Goal: Task Accomplishment & Management: Complete application form

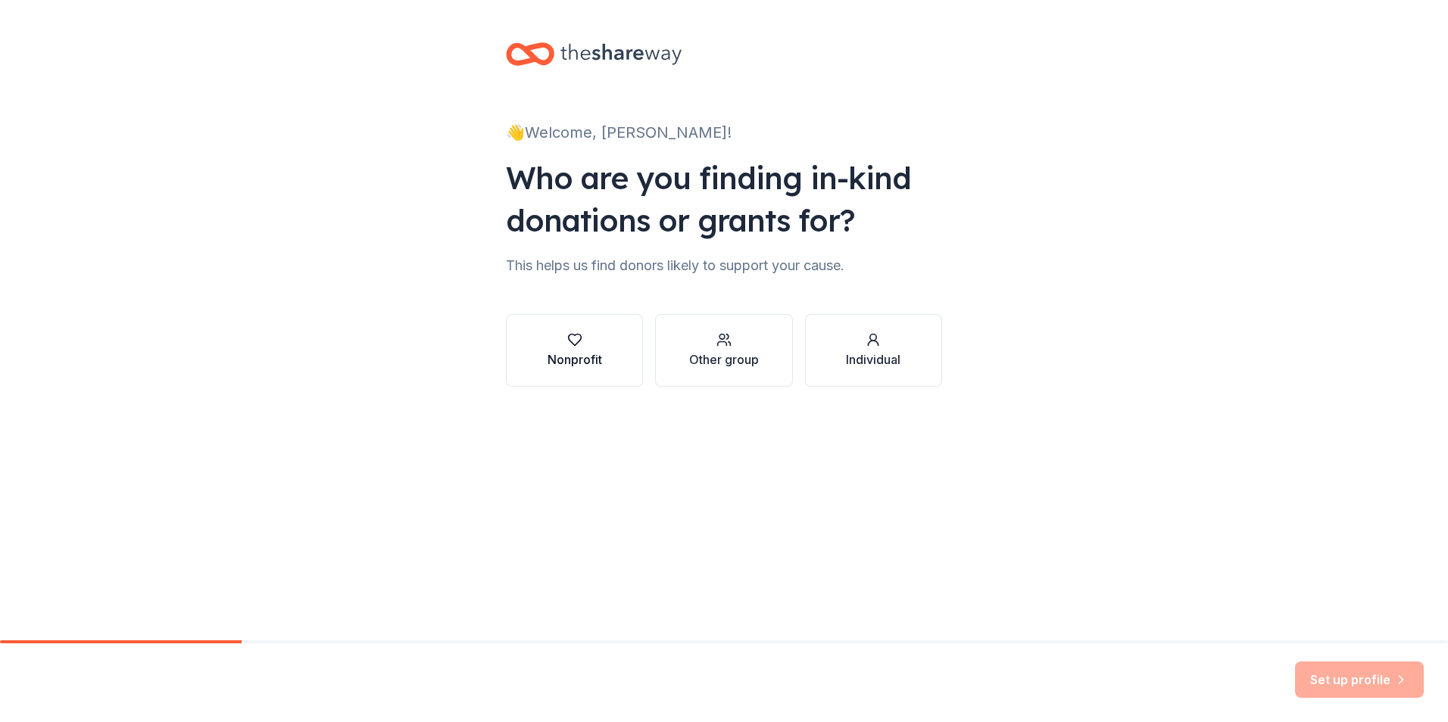
click at [582, 352] on div "Nonprofit" at bounding box center [574, 360] width 55 height 18
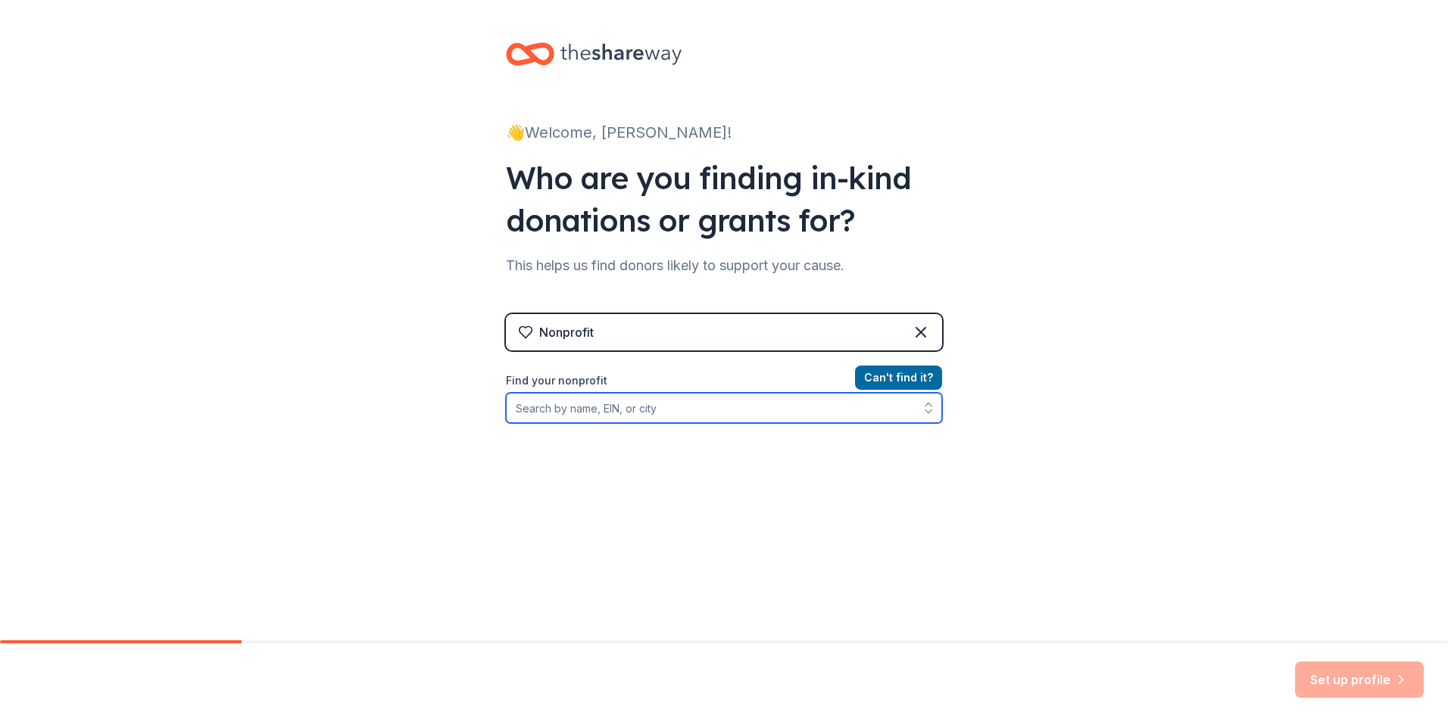
click at [624, 416] on input "Find your nonprofit" at bounding box center [724, 408] width 436 height 30
type input "MFF"
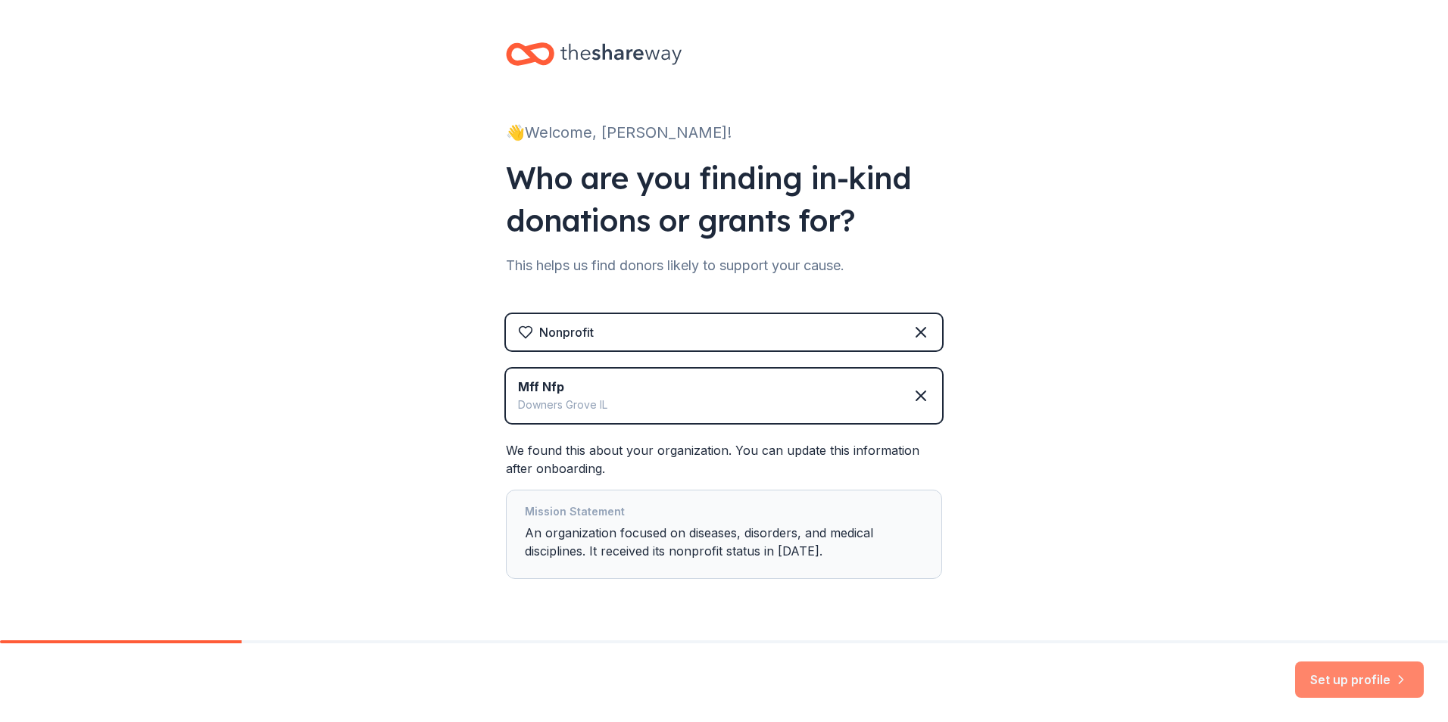
click at [1355, 684] on button "Set up profile" at bounding box center [1359, 680] width 129 height 36
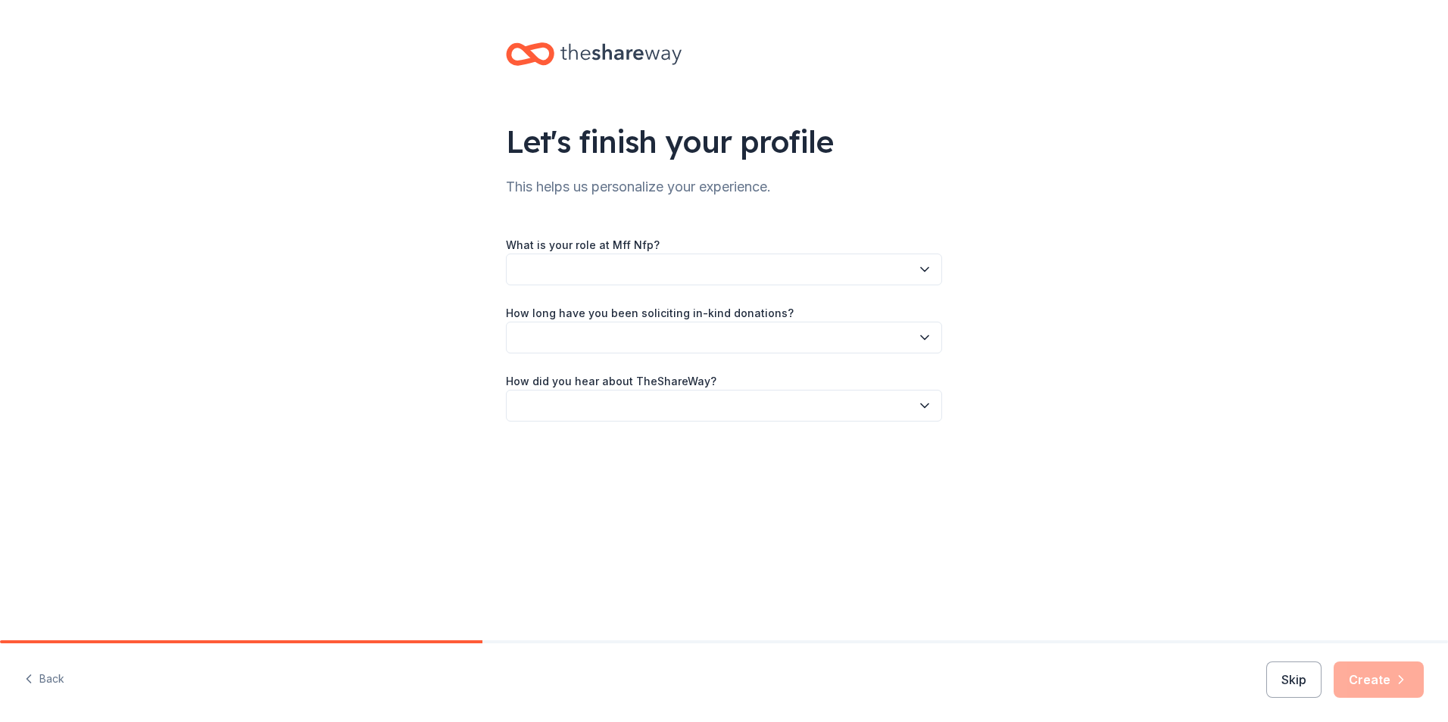
click at [605, 267] on button "button" at bounding box center [724, 270] width 436 height 32
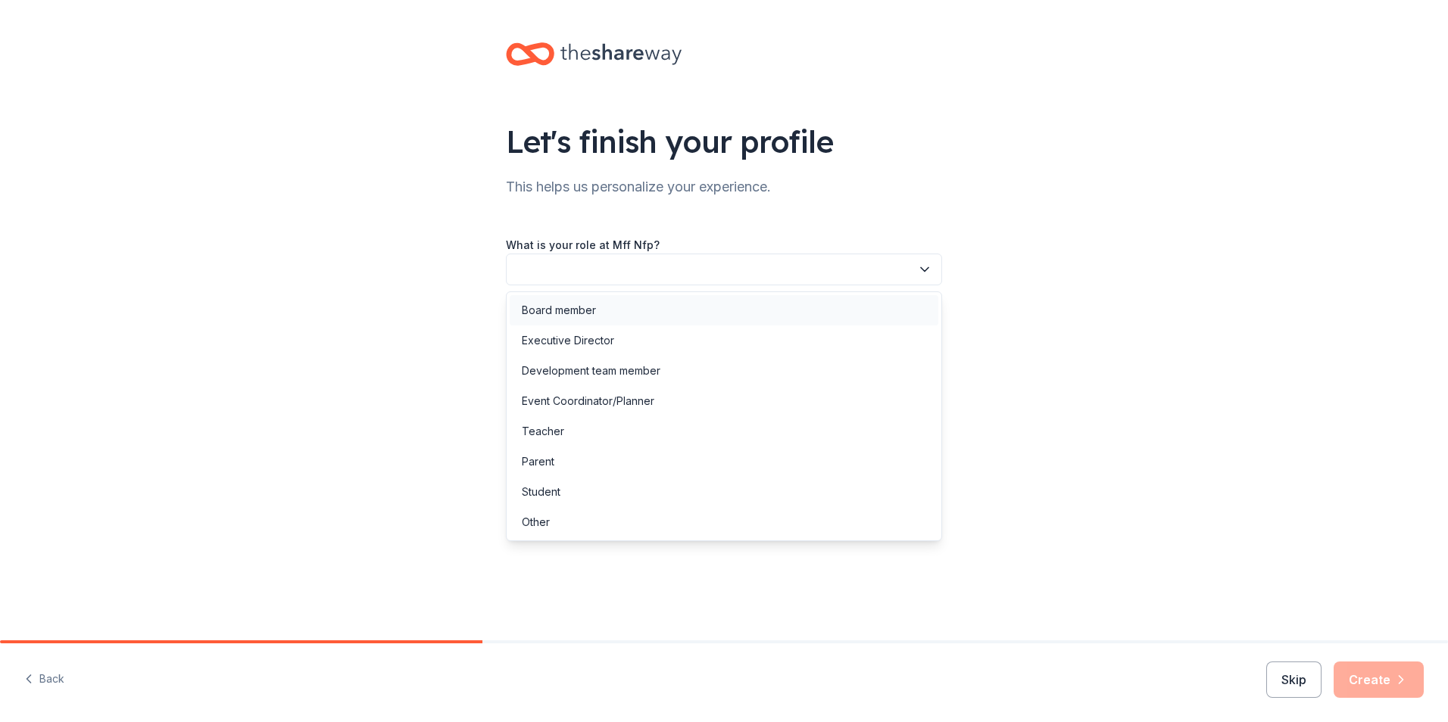
click at [585, 304] on div "Board member" at bounding box center [559, 310] width 74 height 18
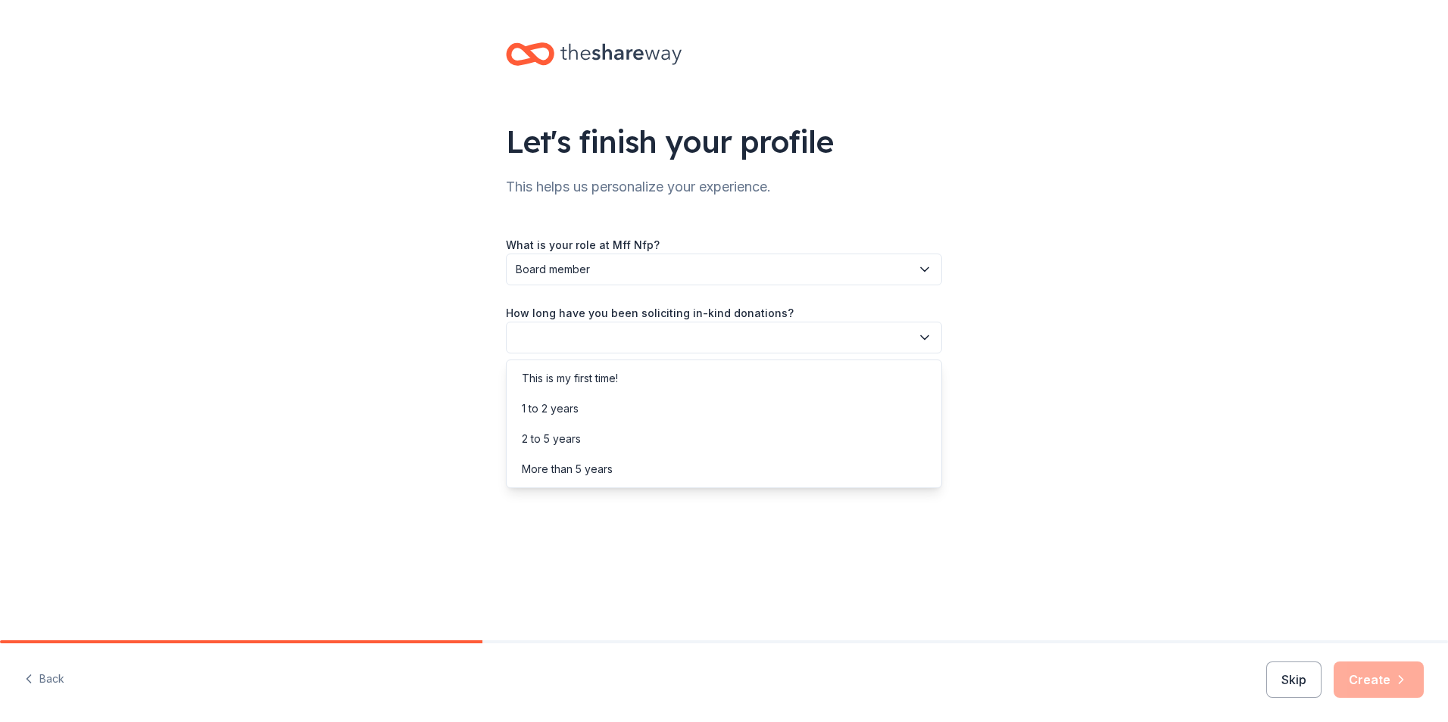
click at [617, 338] on button "button" at bounding box center [724, 338] width 436 height 32
click at [570, 435] on div "2 to 5 years" at bounding box center [551, 439] width 59 height 18
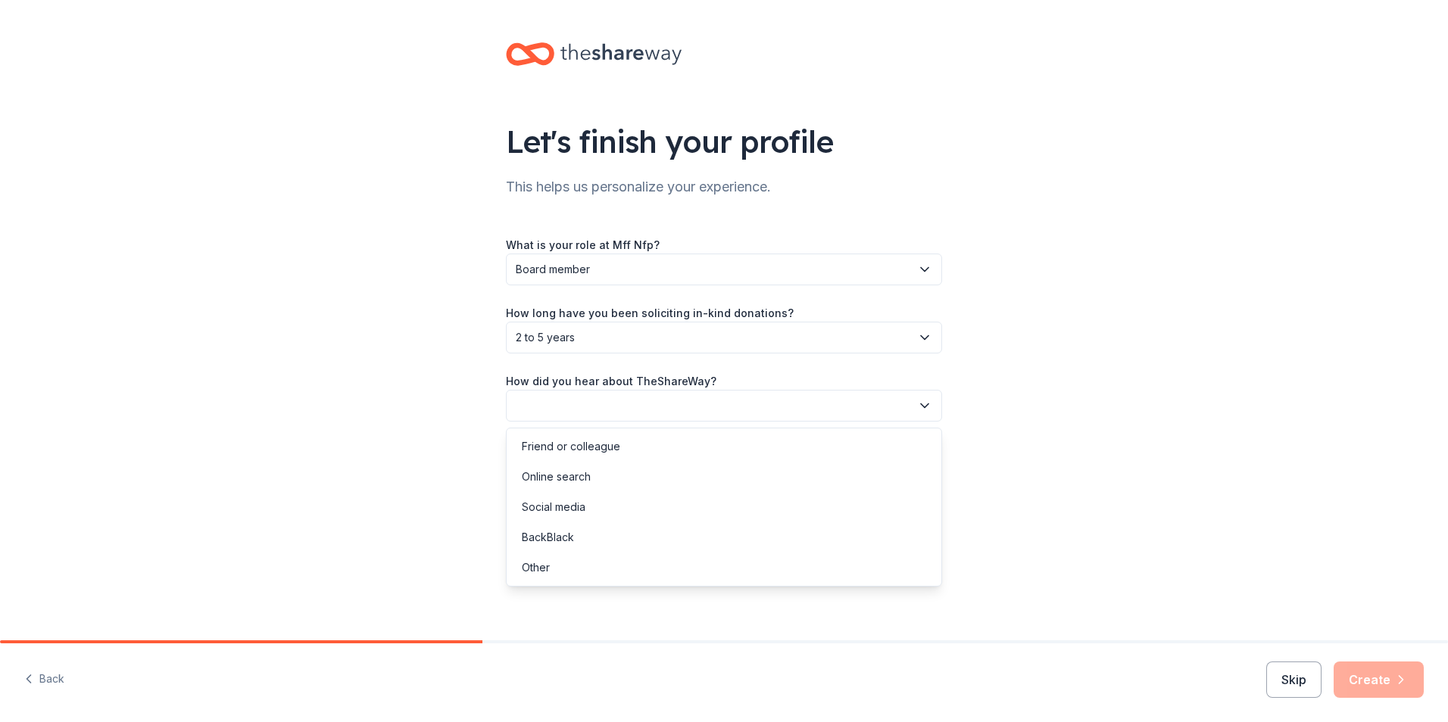
click at [619, 408] on button "button" at bounding box center [724, 406] width 436 height 32
click at [575, 476] on div "Online search" at bounding box center [556, 477] width 69 height 18
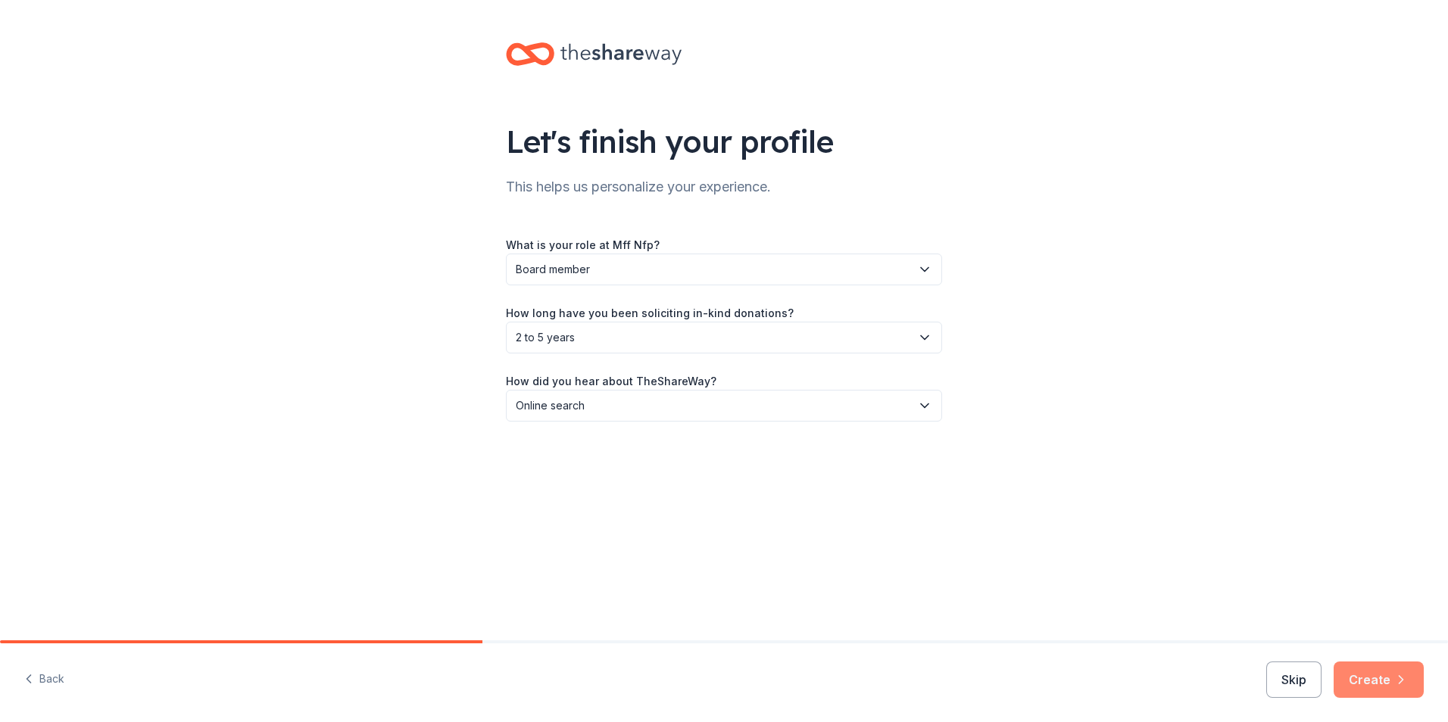
click at [1367, 686] on button "Create" at bounding box center [1378, 680] width 90 height 36
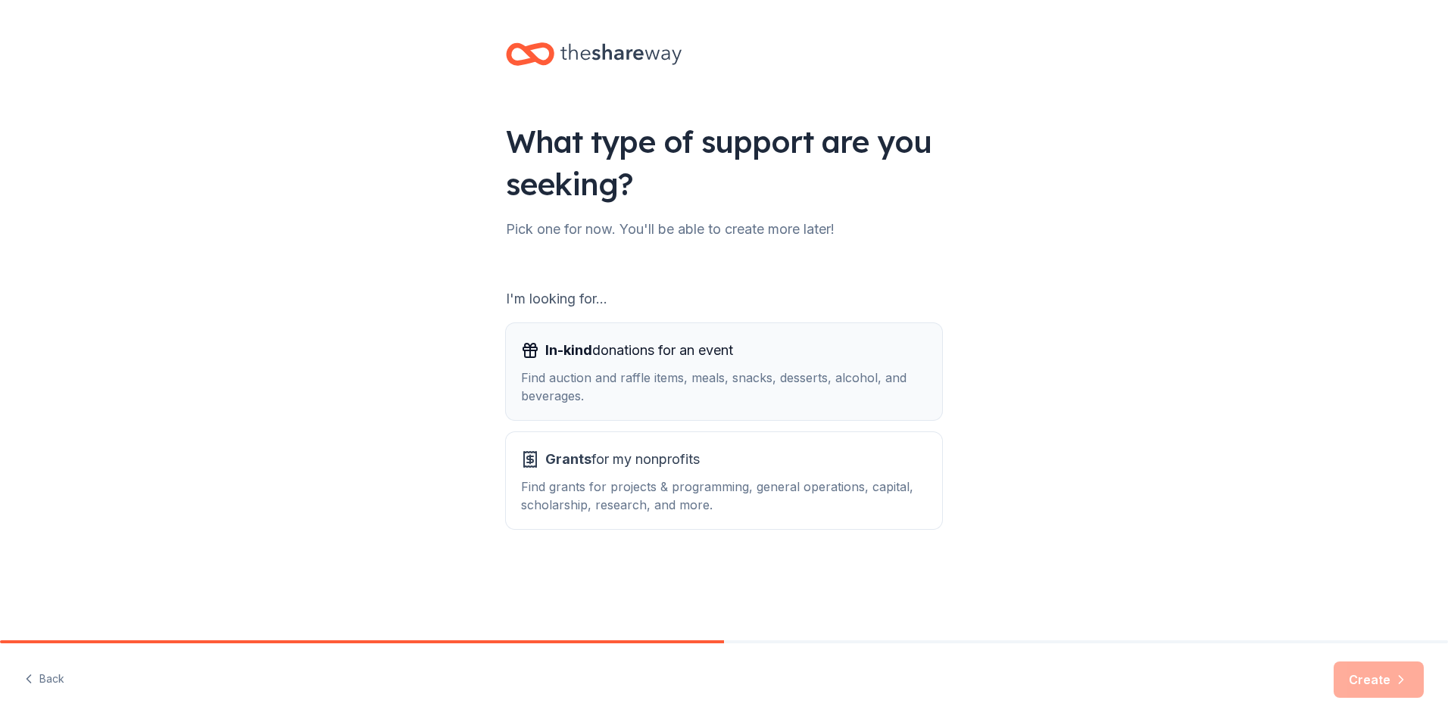
click at [630, 378] on div "Find auction and raffle items, meals, snacks, desserts, alcohol, and beverages." at bounding box center [724, 387] width 406 height 36
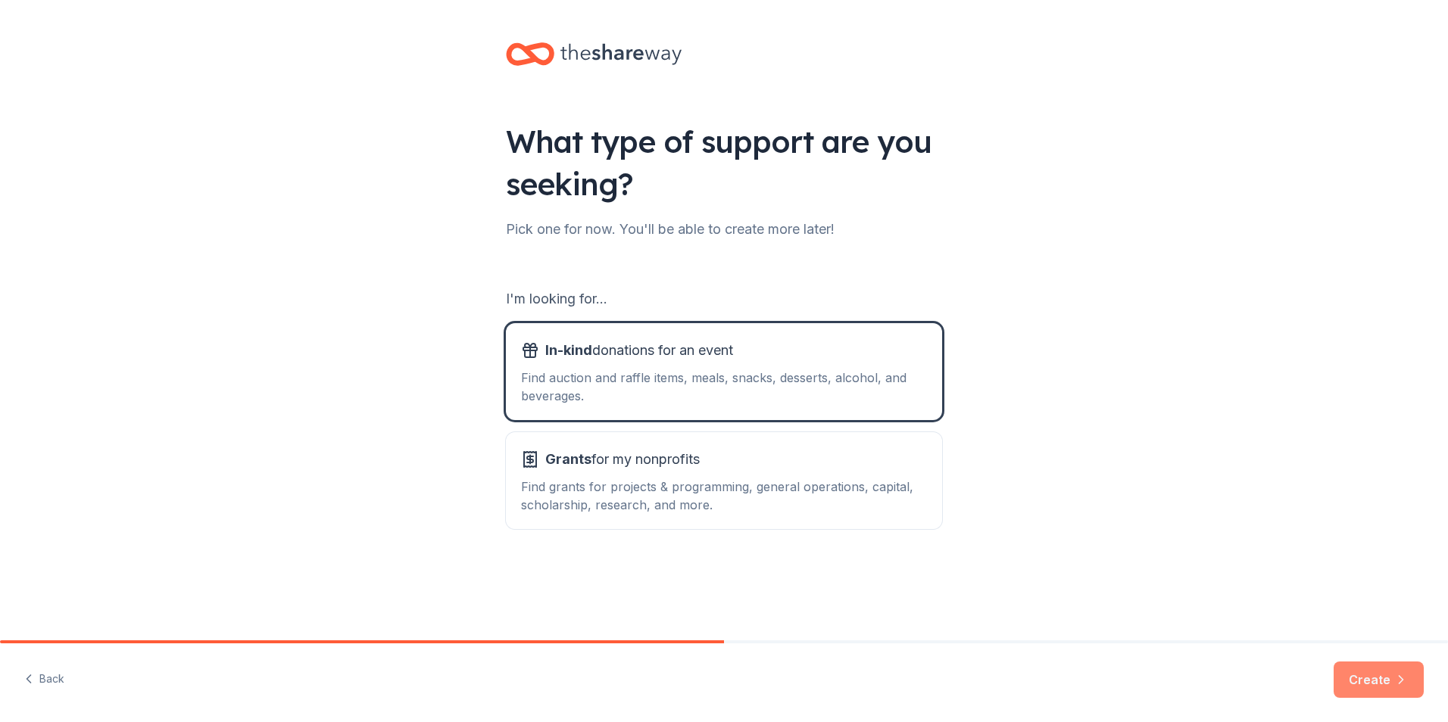
click at [1360, 684] on button "Create" at bounding box center [1378, 680] width 90 height 36
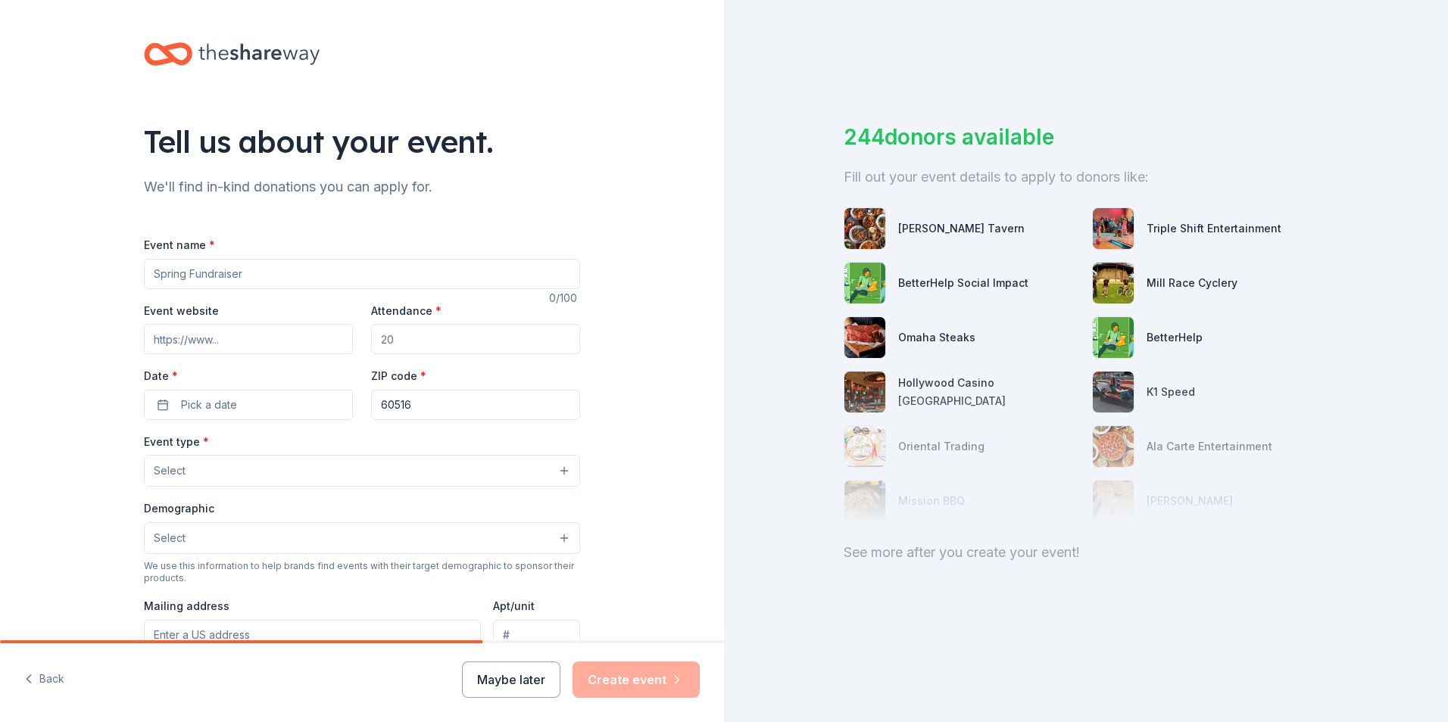
click at [250, 273] on input "Event name *" at bounding box center [362, 274] width 436 height 30
type input "3"
type input "4th Annual Gala"
click at [266, 341] on input "Event website" at bounding box center [248, 339] width 209 height 30
paste input "https://mandrosfamilyfoundation.com/"
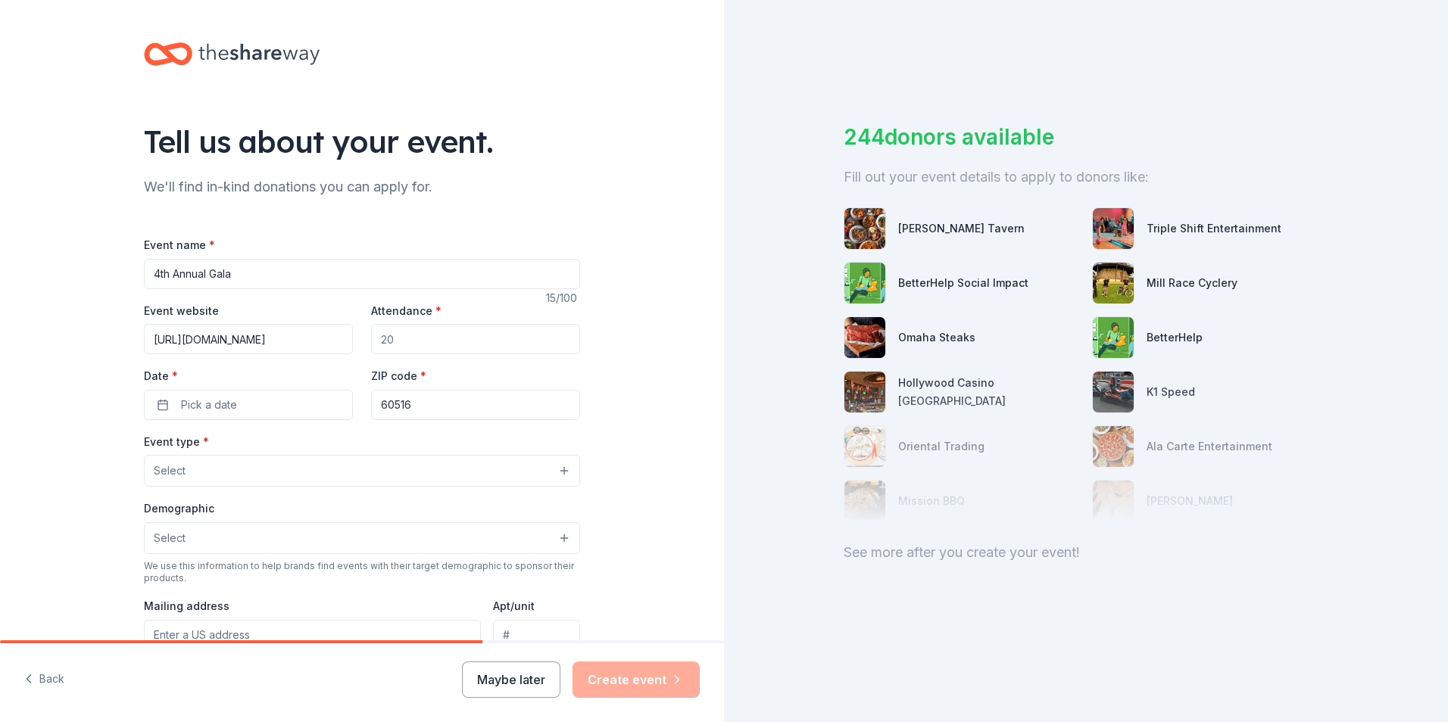
scroll to position [0, 3]
type input "https://mandrosfamilyfoundation.com/"
click at [413, 341] on input "Attendance *" at bounding box center [475, 339] width 209 height 30
drag, startPoint x: 413, startPoint y: 341, endPoint x: 392, endPoint y: 341, distance: 21.2
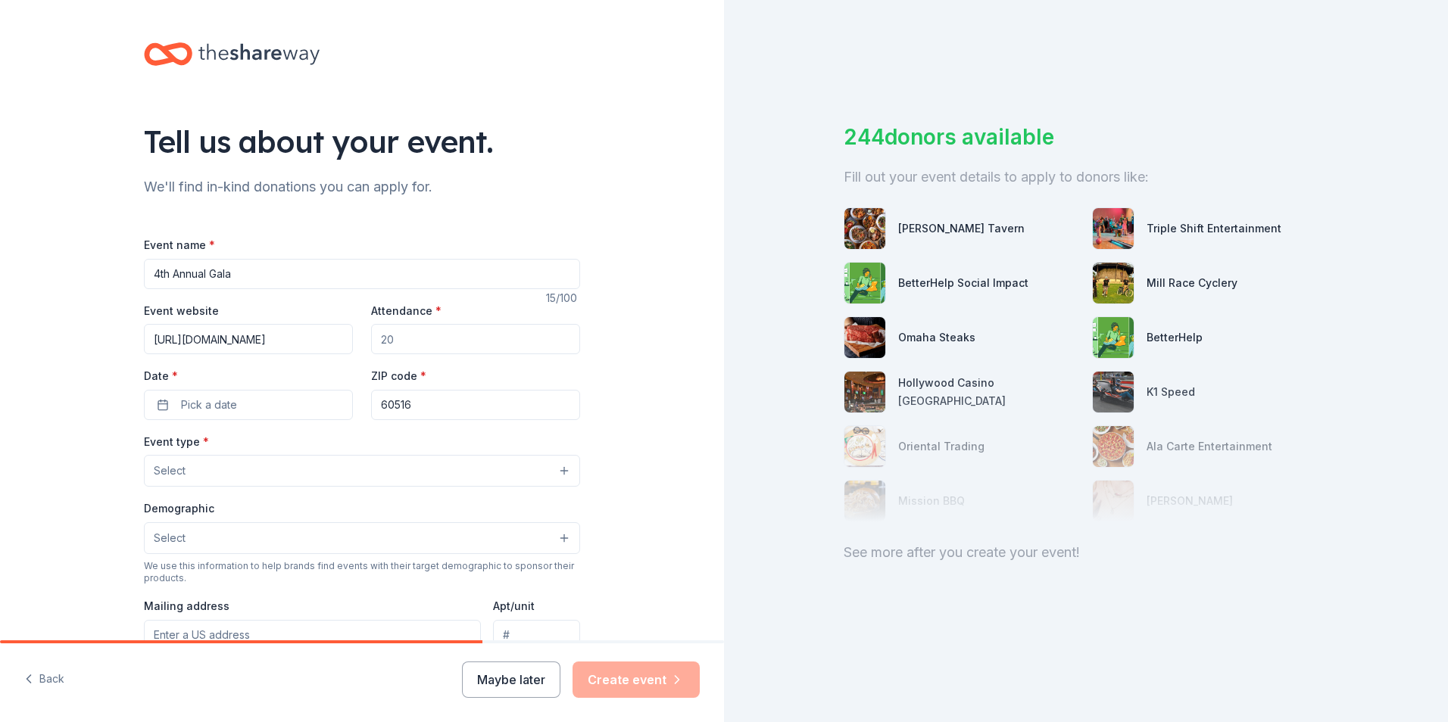
click at [392, 341] on input "Attendance *" at bounding box center [475, 339] width 209 height 30
type input "500"
click at [226, 406] on span "Pick a date" at bounding box center [209, 405] width 56 height 18
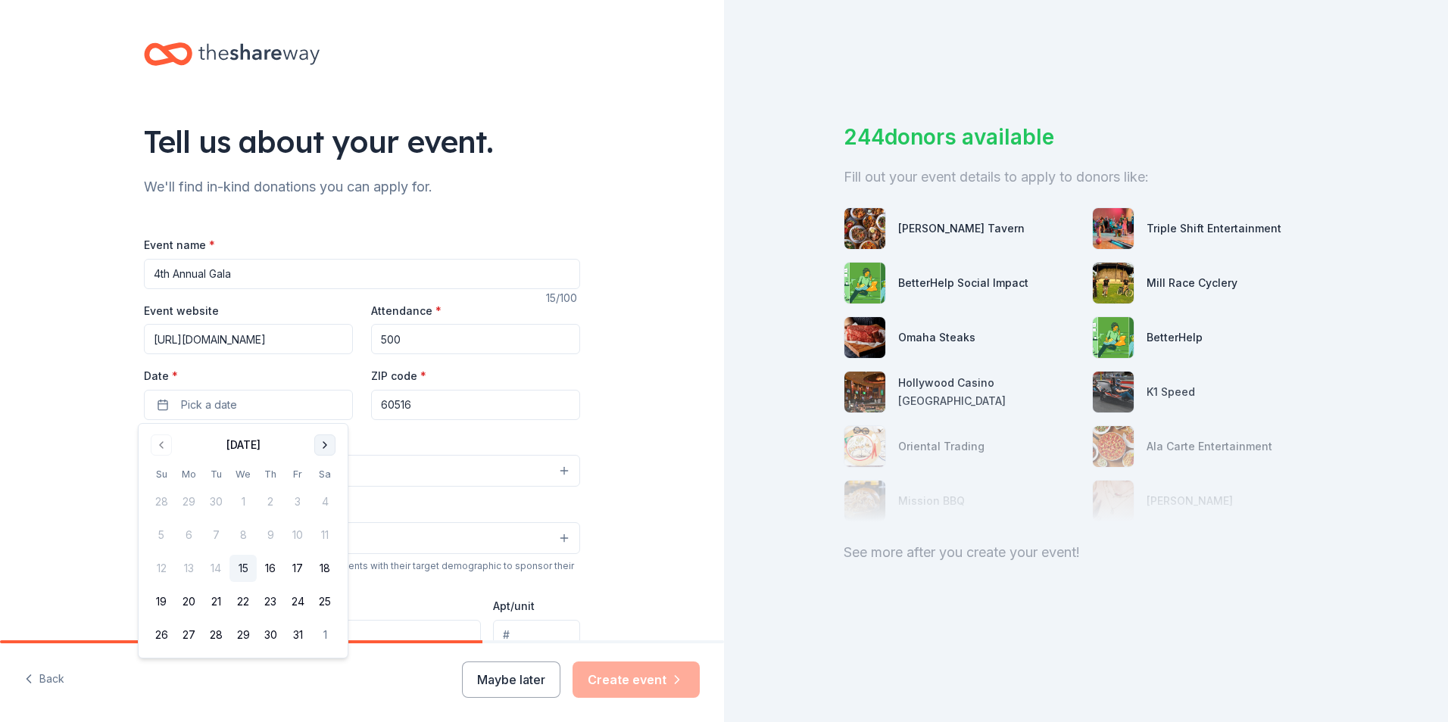
click at [325, 442] on button "Go to next month" at bounding box center [324, 445] width 21 height 21
click at [325, 632] on button "31" at bounding box center [324, 635] width 27 height 27
click at [326, 638] on button "31" at bounding box center [324, 635] width 27 height 27
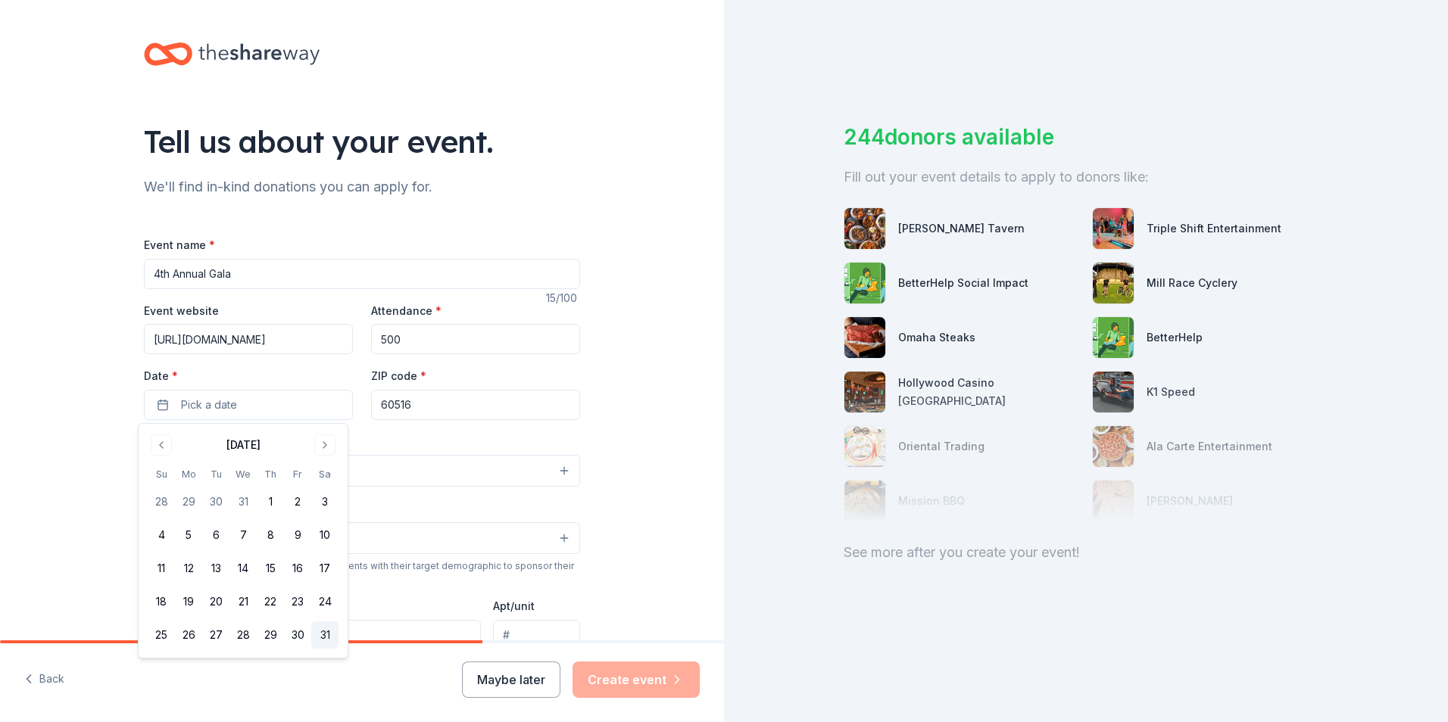
click at [320, 633] on button "31" at bounding box center [324, 635] width 27 height 27
click at [614, 423] on div "Tell us about your event. We'll find in-kind donations you can apply for. Event…" at bounding box center [362, 504] width 724 height 1008
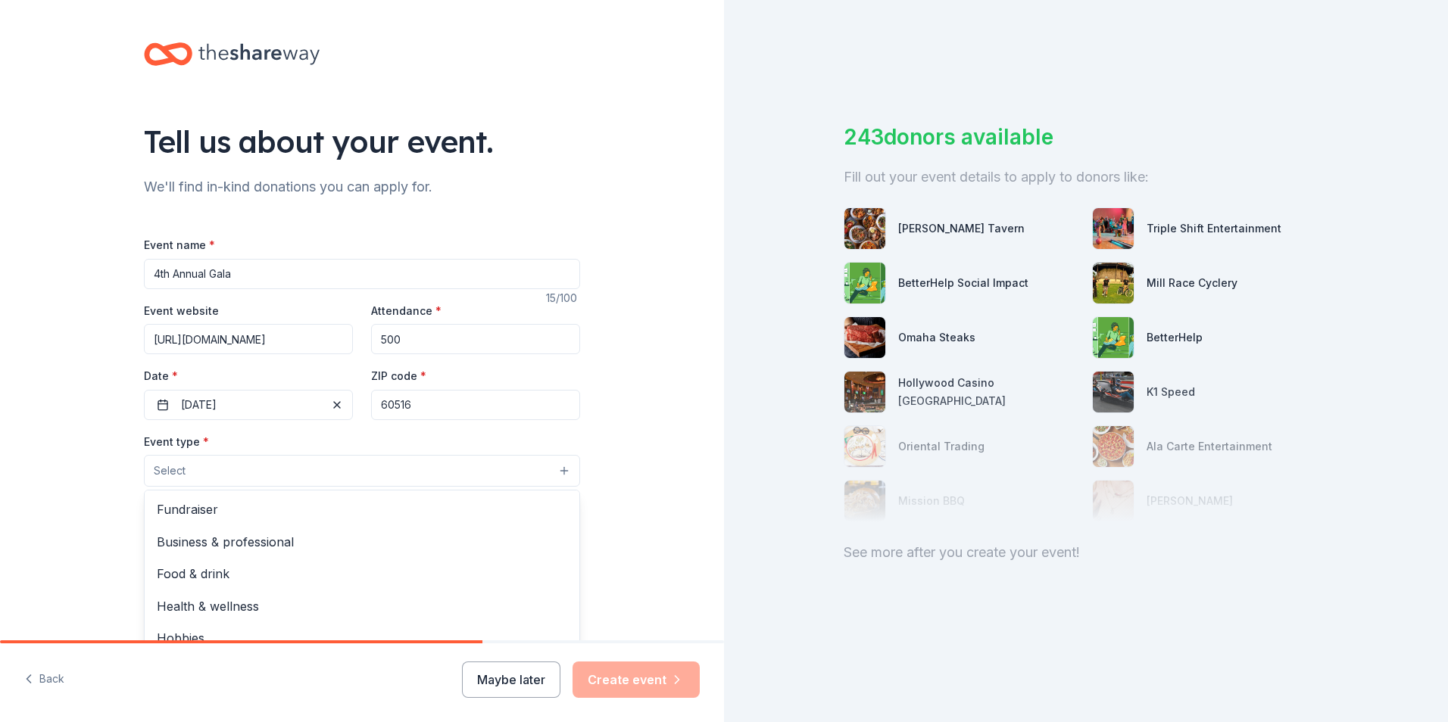
click at [211, 477] on button "Select" at bounding box center [362, 471] width 436 height 32
click at [203, 513] on span "Fundraiser" at bounding box center [362, 510] width 410 height 20
click at [98, 512] on div "Tell us about your event. We'll find in-kind donations you can apply for. Event…" at bounding box center [362, 504] width 724 height 1009
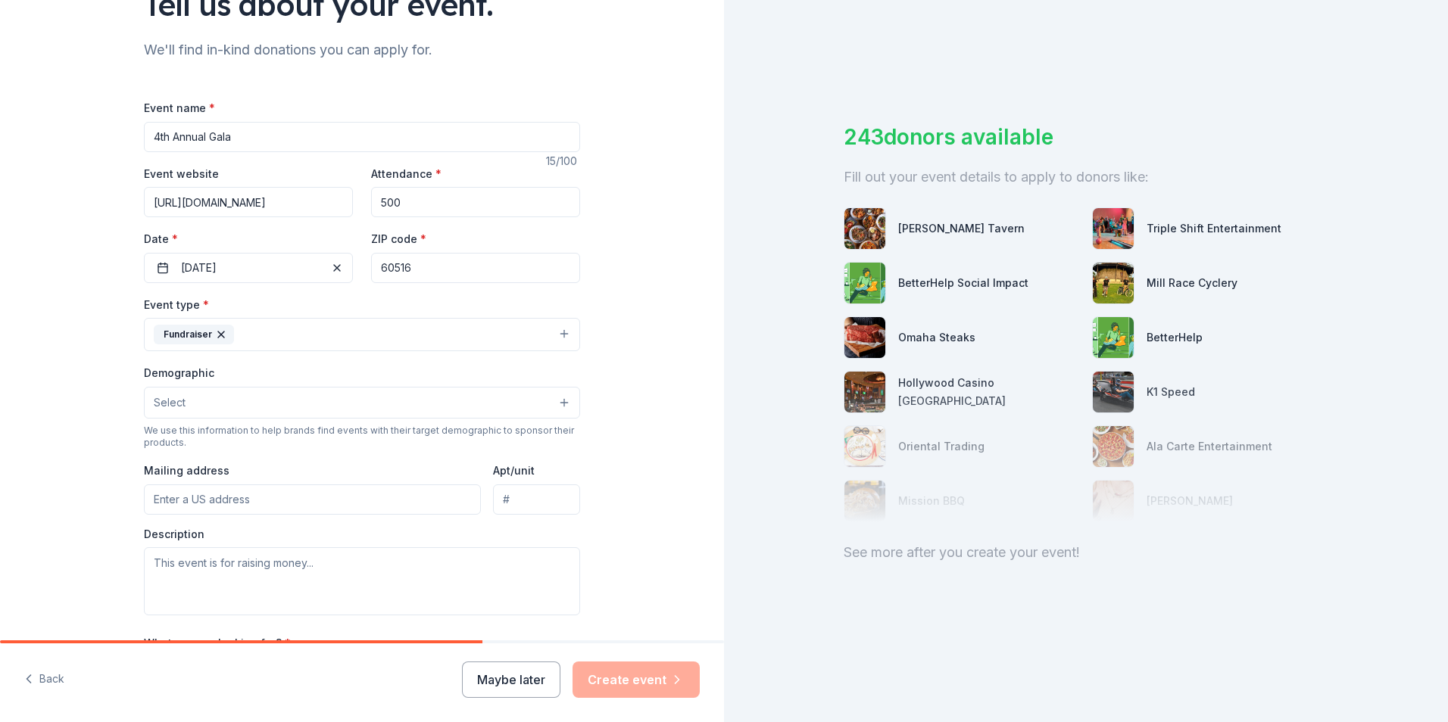
scroll to position [151, 0]
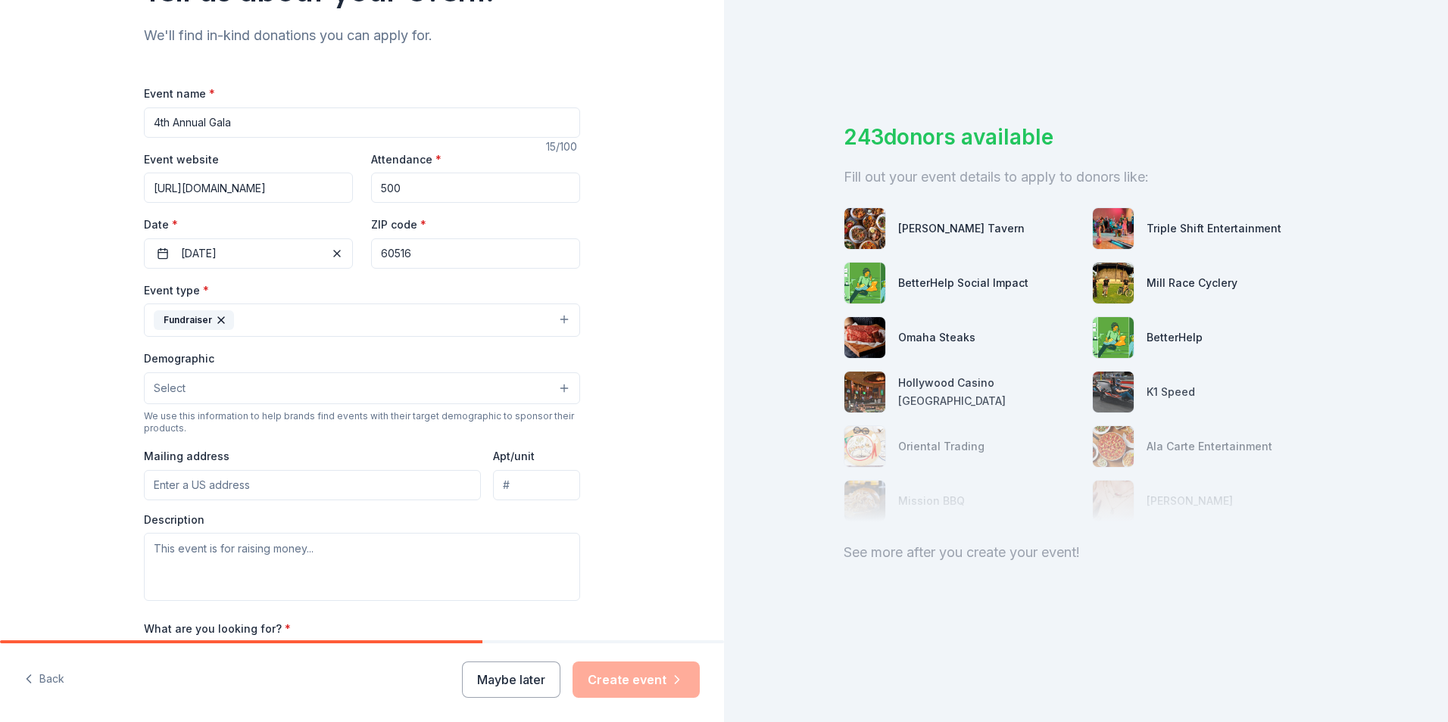
click at [195, 389] on button "Select" at bounding box center [362, 389] width 436 height 32
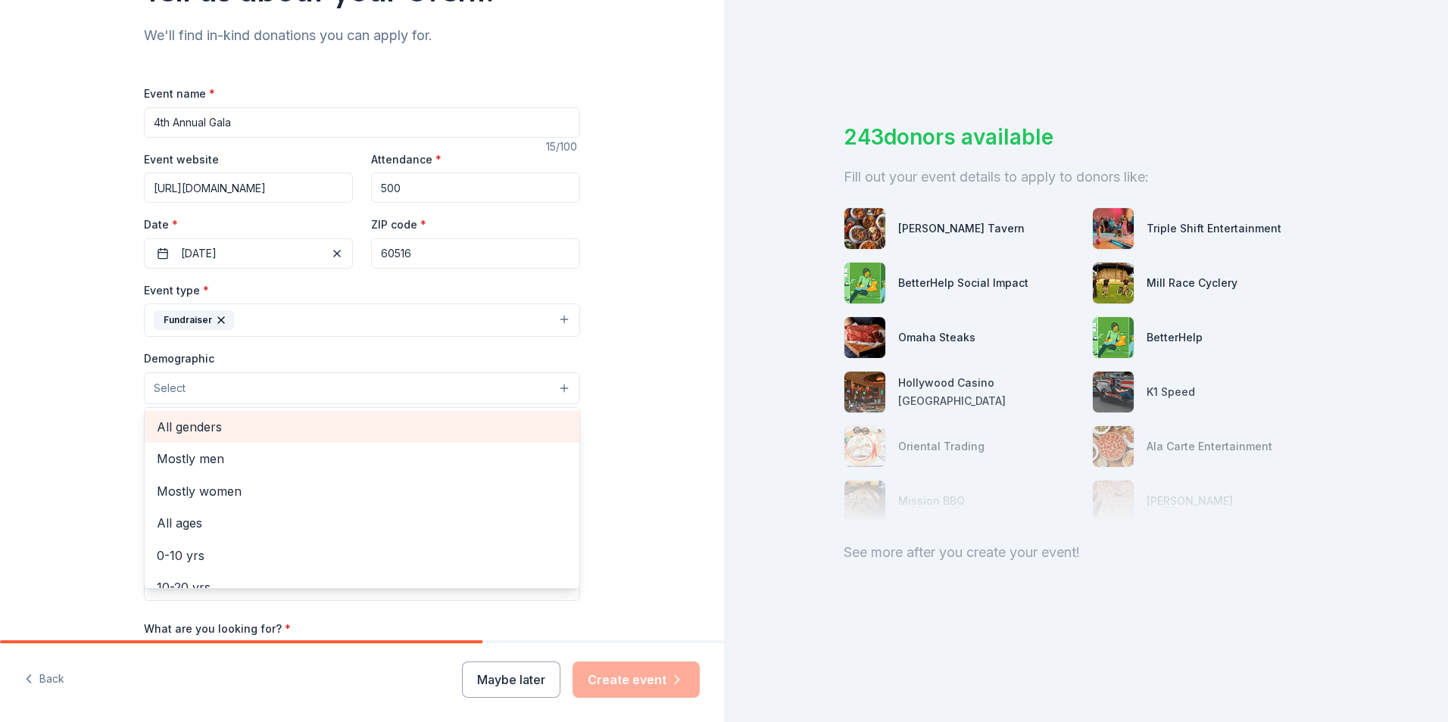
click at [193, 427] on span "All genders" at bounding box center [362, 427] width 410 height 20
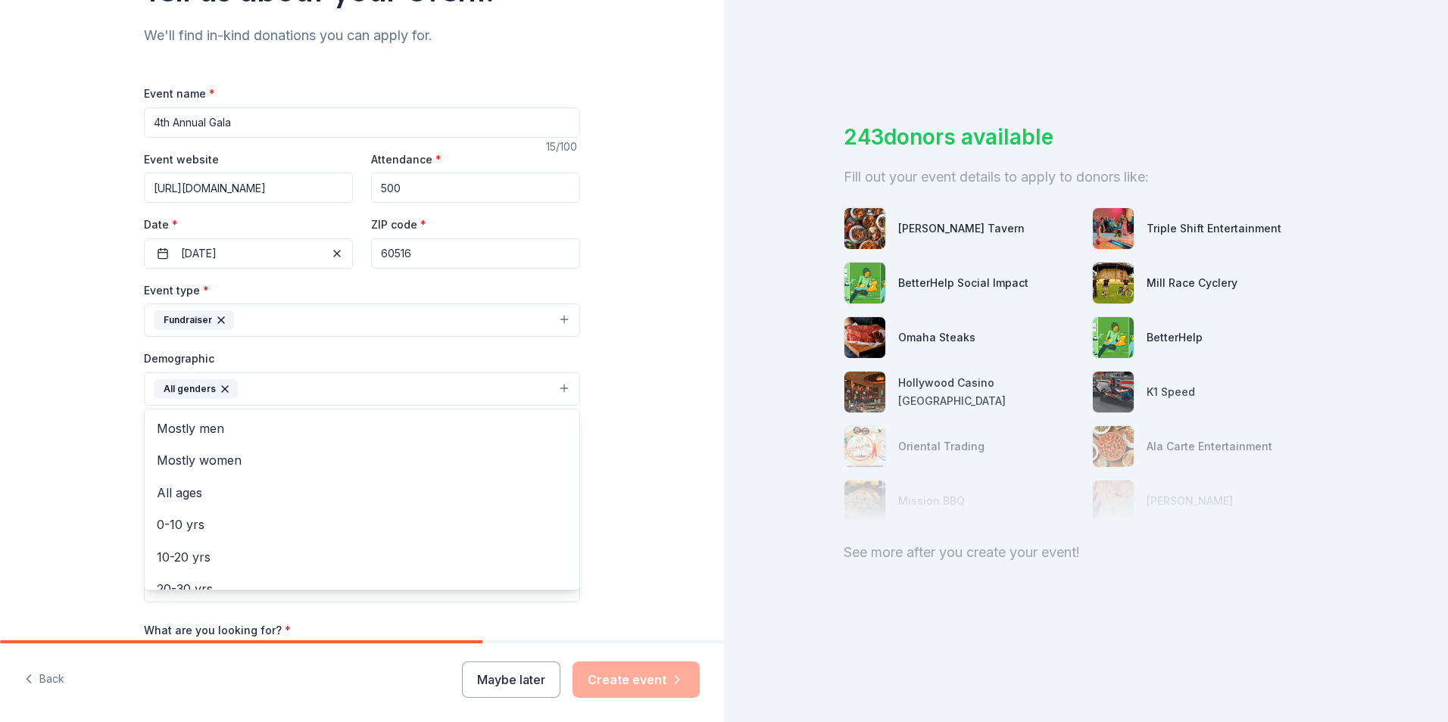
click at [73, 441] on div "Tell us about your event. We'll find in-kind donations you can apply for. Event…" at bounding box center [362, 354] width 724 height 1011
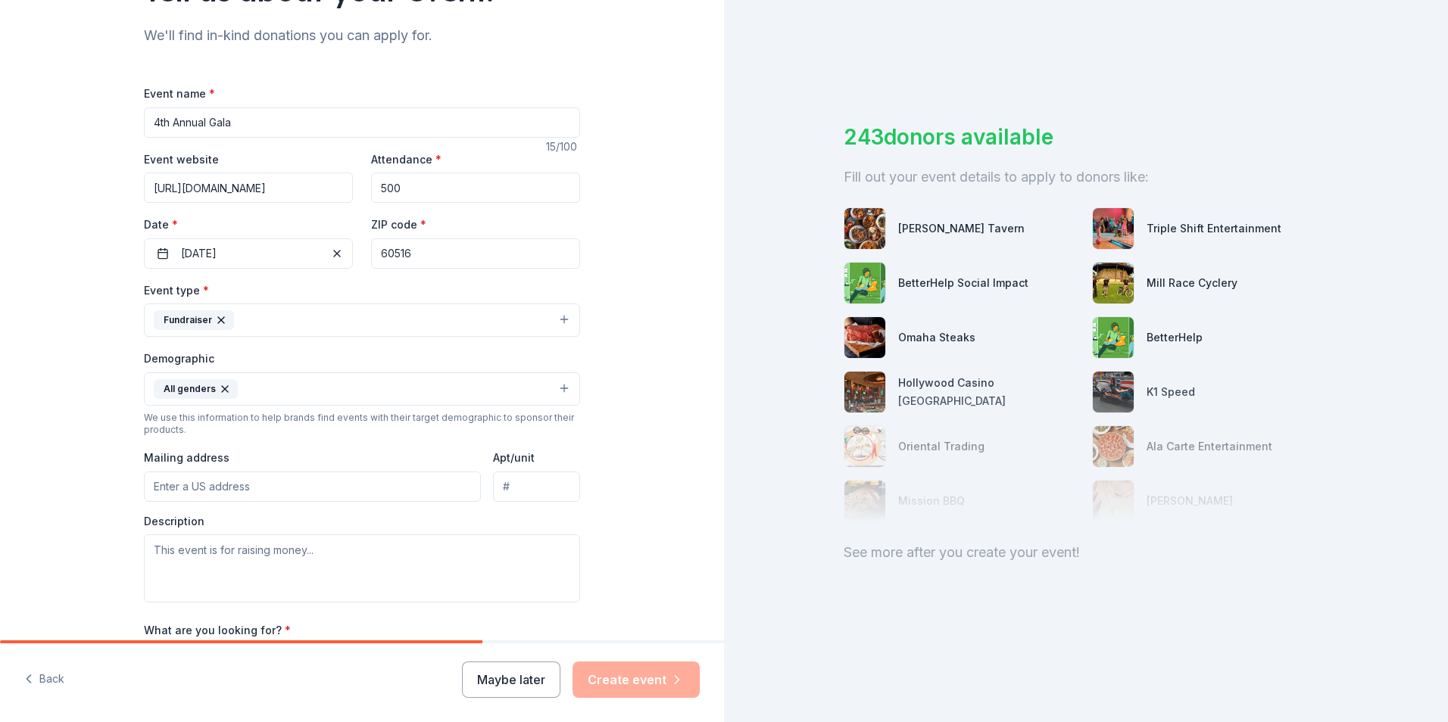
click at [214, 485] on input "Mailing address" at bounding box center [312, 487] width 337 height 30
click at [74, 492] on div "Tell us about your event. We'll find in-kind donations you can apply for. Event…" at bounding box center [362, 354] width 724 height 1011
click at [245, 482] on input "Mailing address" at bounding box center [312, 487] width 337 height 30
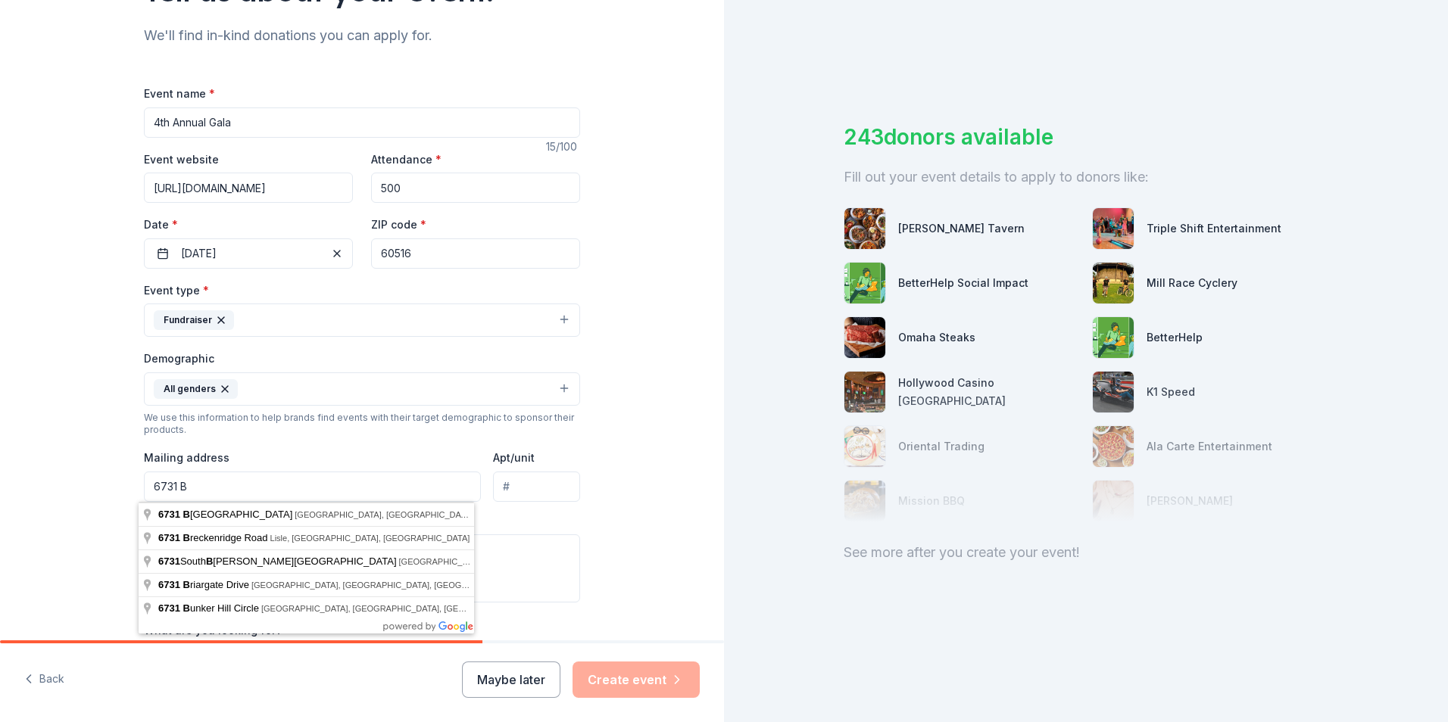
type input "6731 Barrett St"
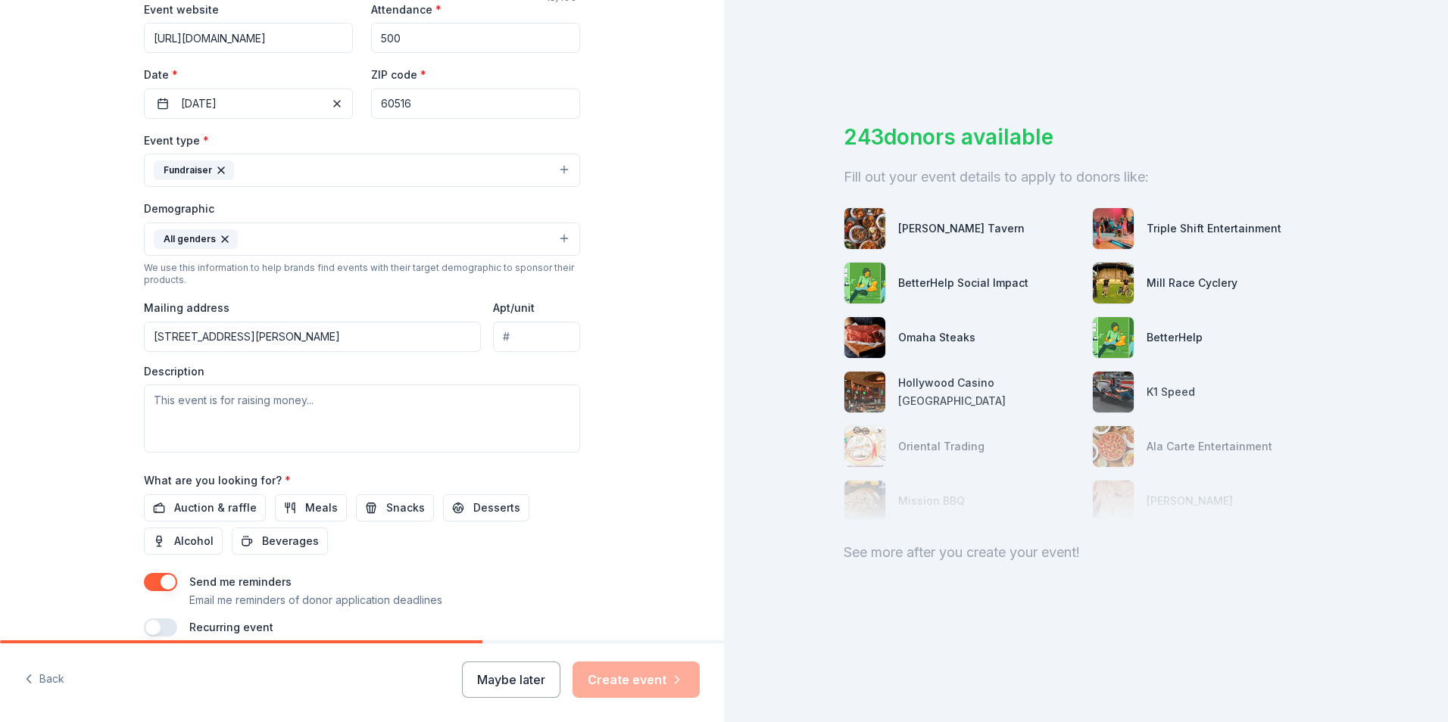
scroll to position [303, 0]
click at [235, 395] on textarea at bounding box center [362, 417] width 436 height 68
click at [232, 400] on textarea at bounding box center [362, 417] width 436 height 68
type textarea "T"
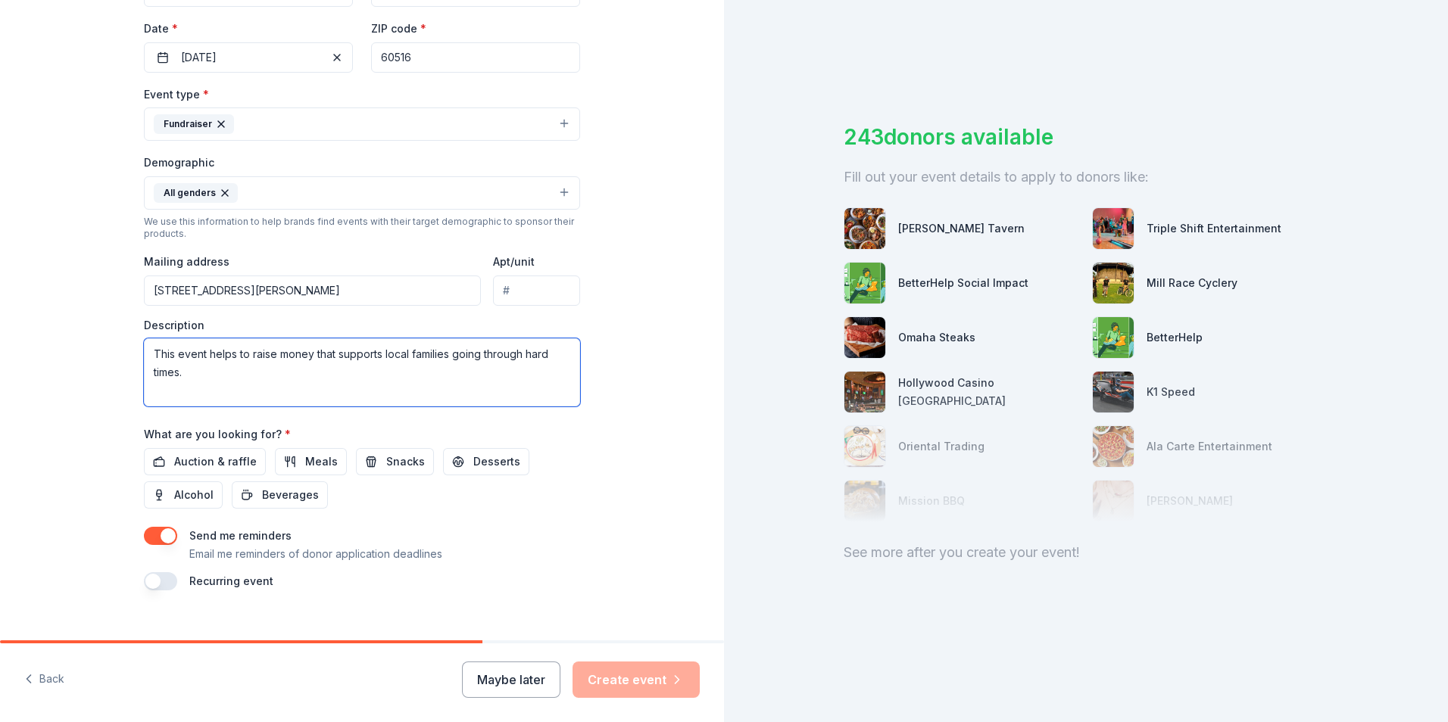
scroll to position [370, 0]
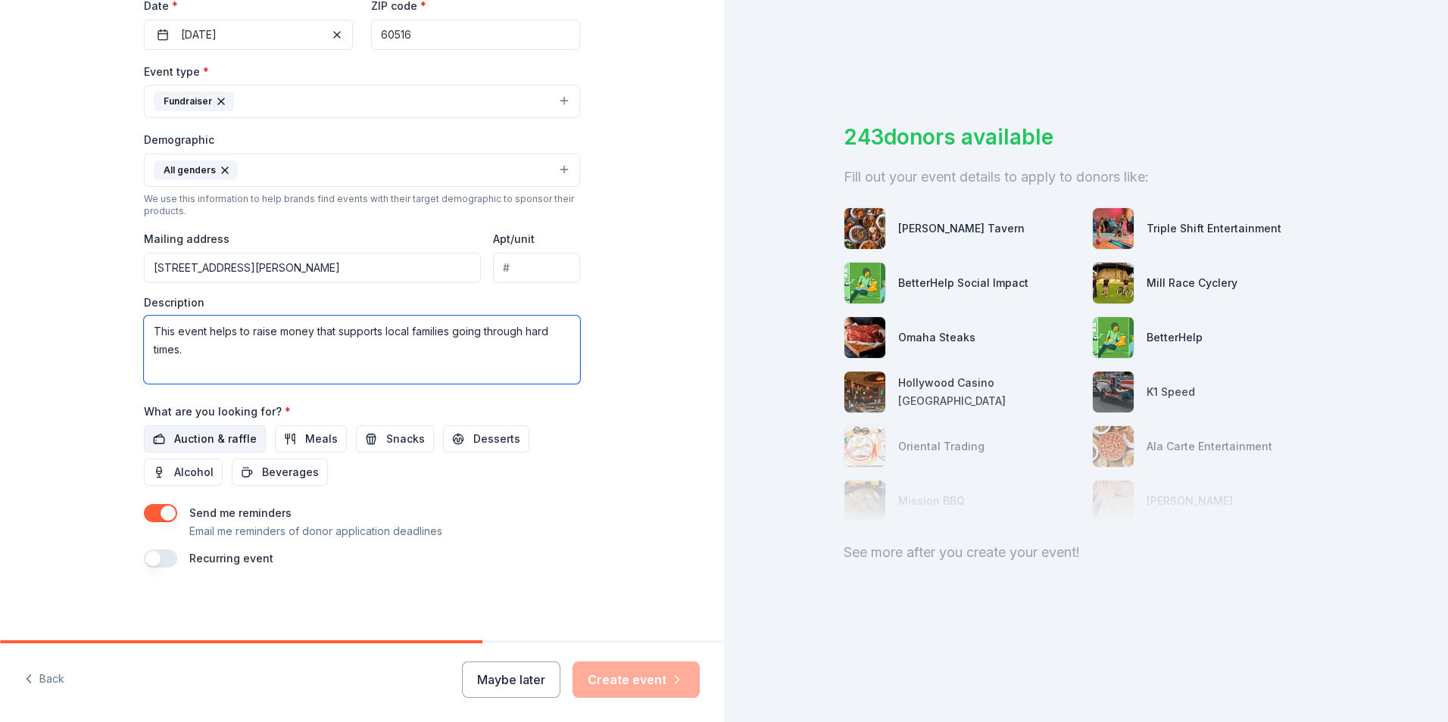
type textarea "This event helps to raise money that supports local families going through hard…"
click at [205, 442] on span "Auction & raffle" at bounding box center [215, 439] width 83 height 18
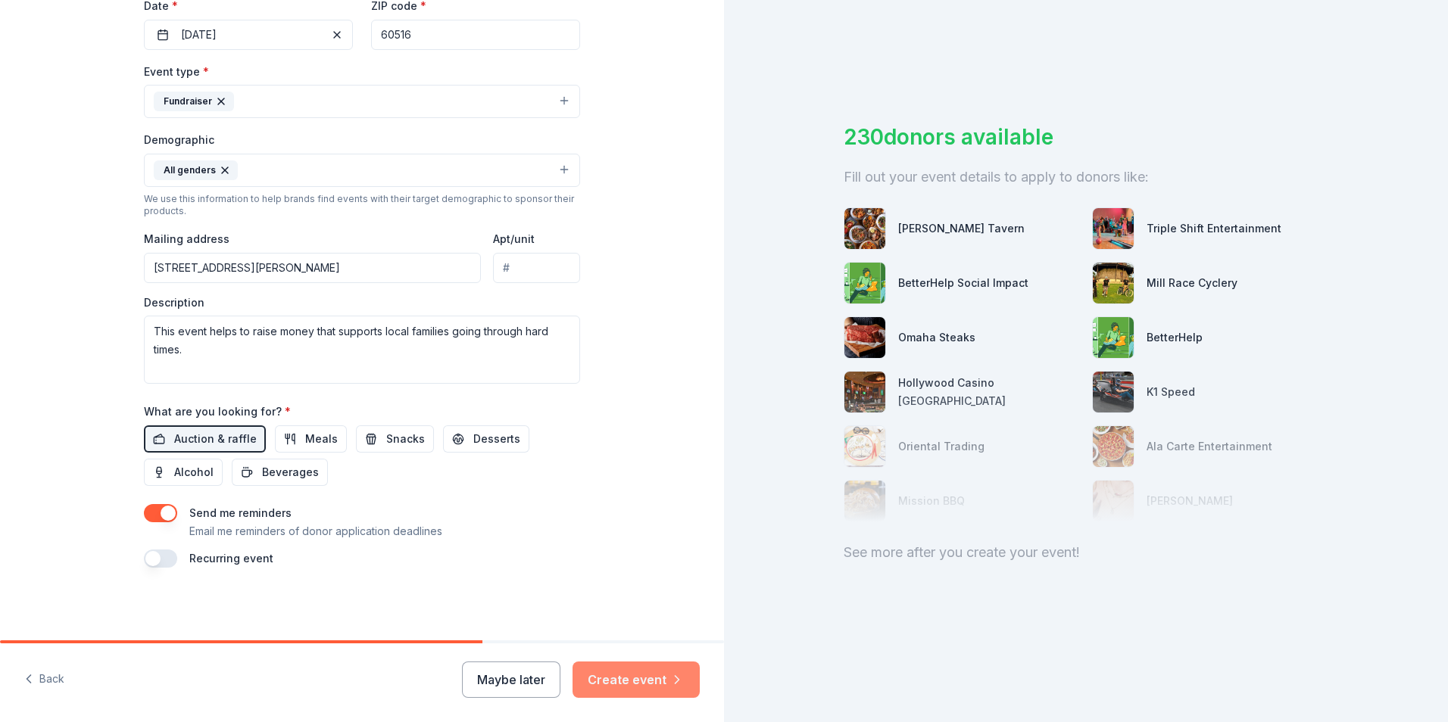
click at [635, 684] on button "Create event" at bounding box center [635, 680] width 127 height 36
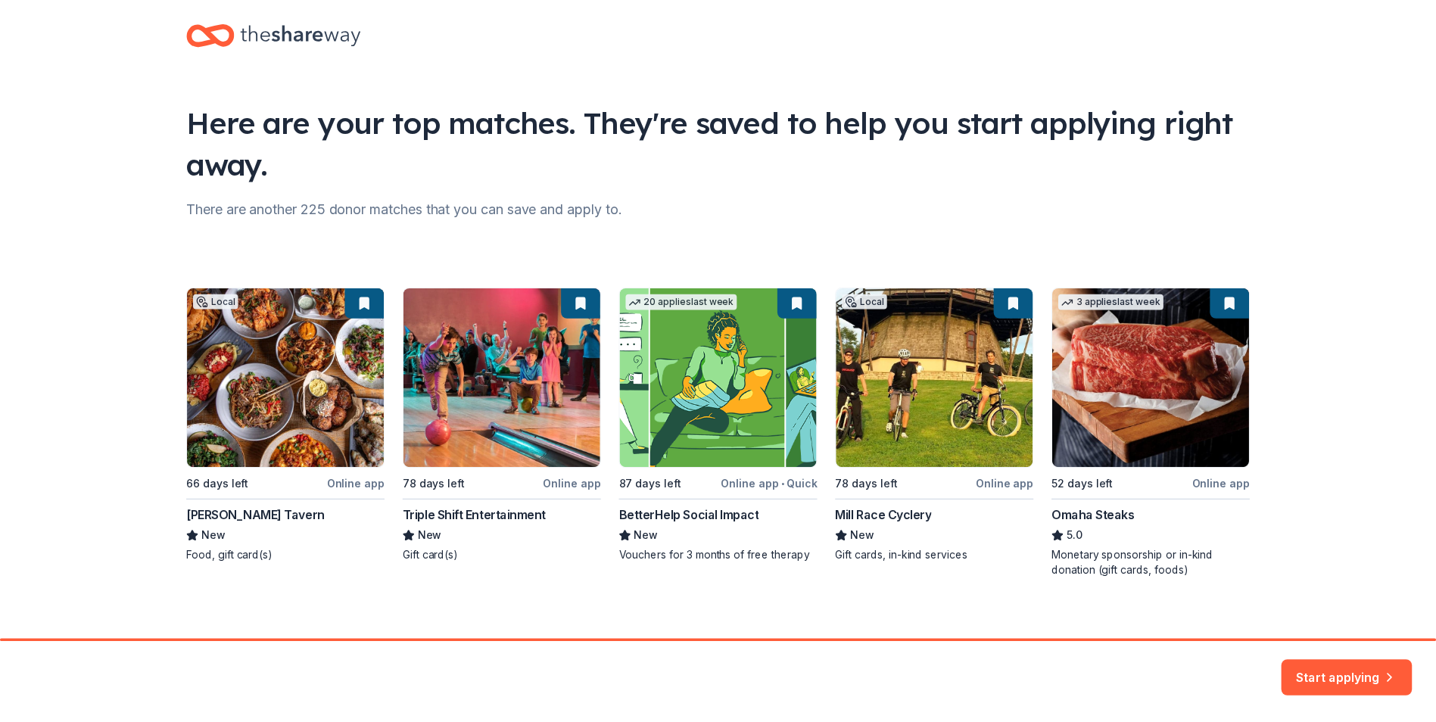
scroll to position [33, 0]
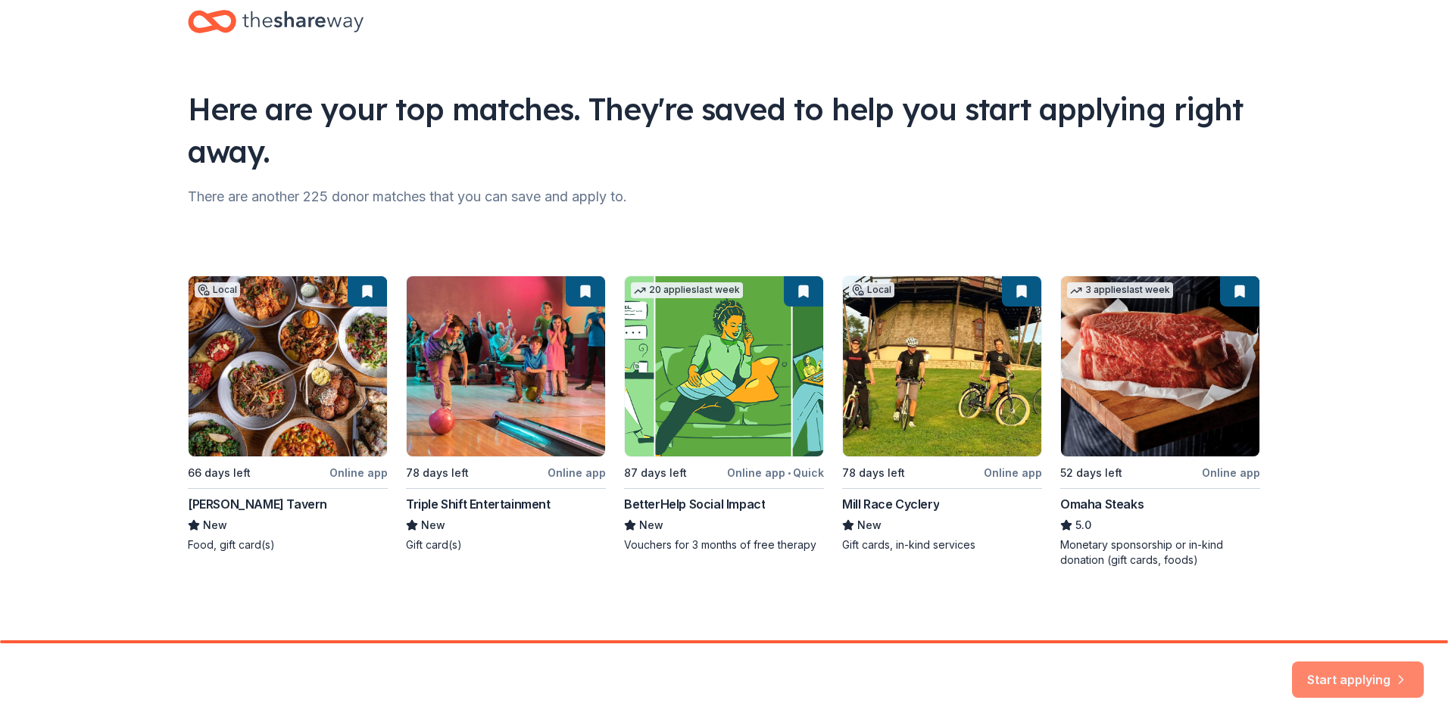
click at [1339, 667] on button "Start applying" at bounding box center [1358, 671] width 132 height 36
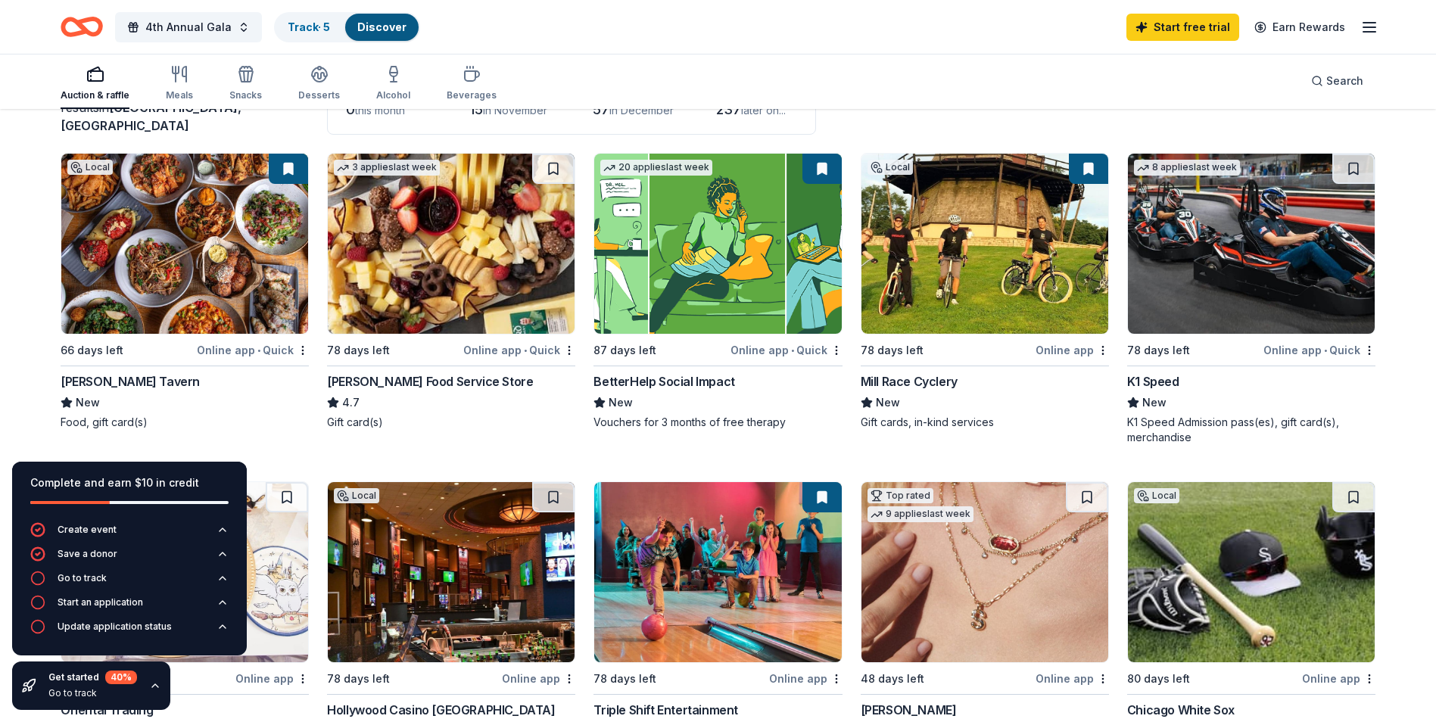
scroll to position [151, 0]
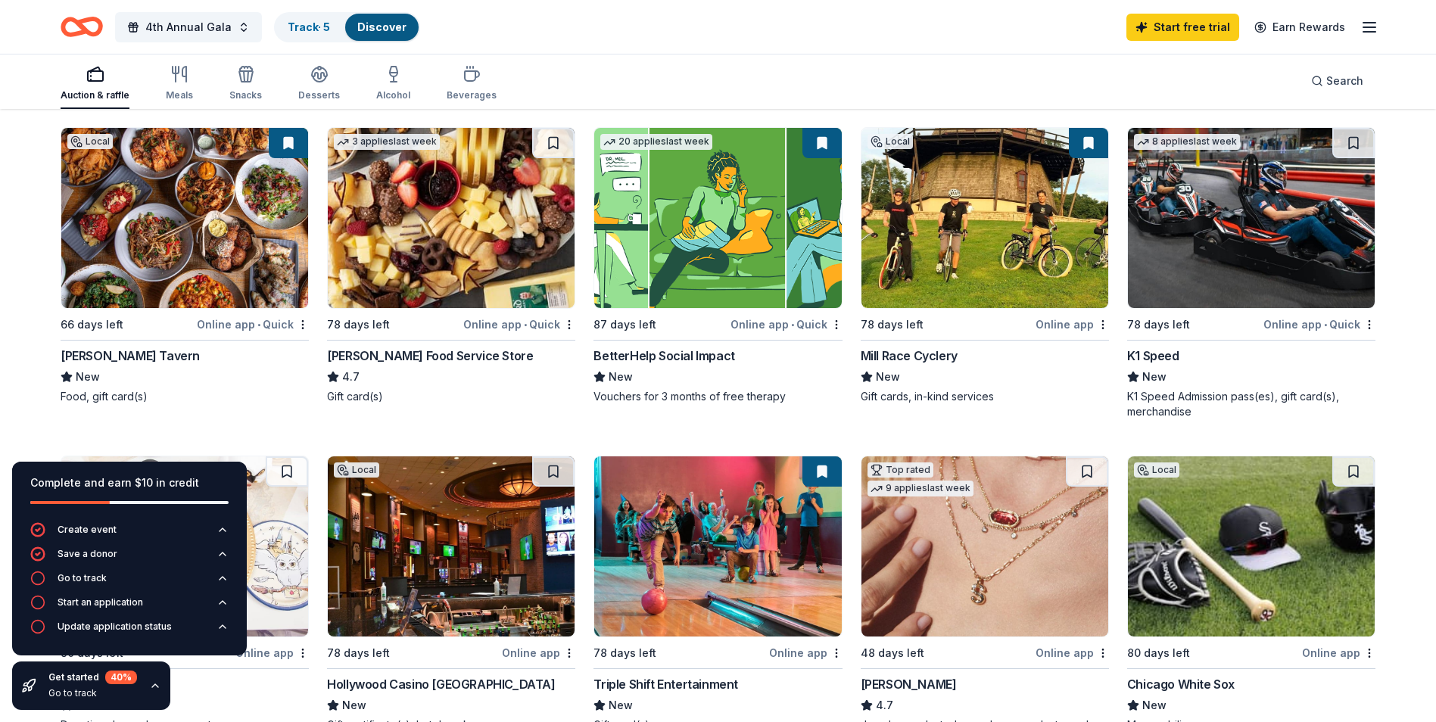
click at [121, 353] on div "Pierce Tavern" at bounding box center [130, 356] width 139 height 18
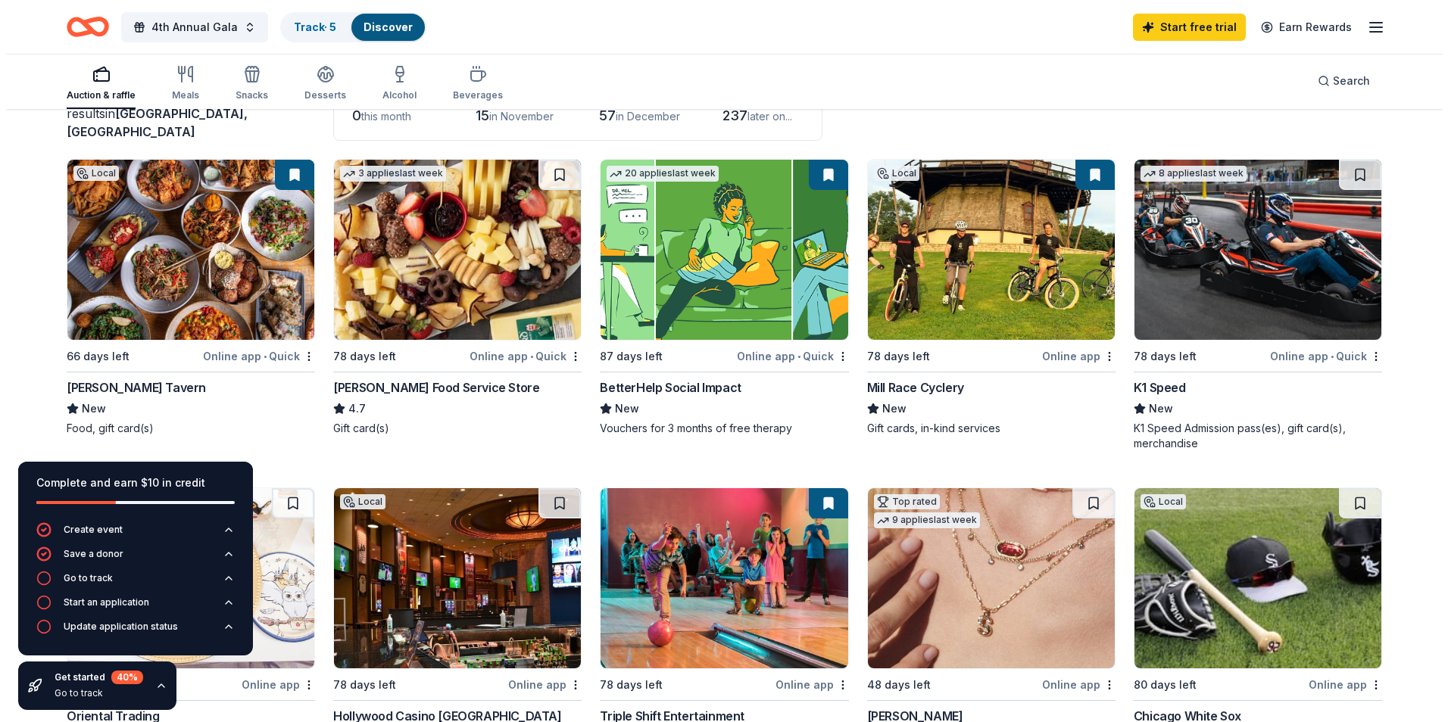
scroll to position [0, 0]
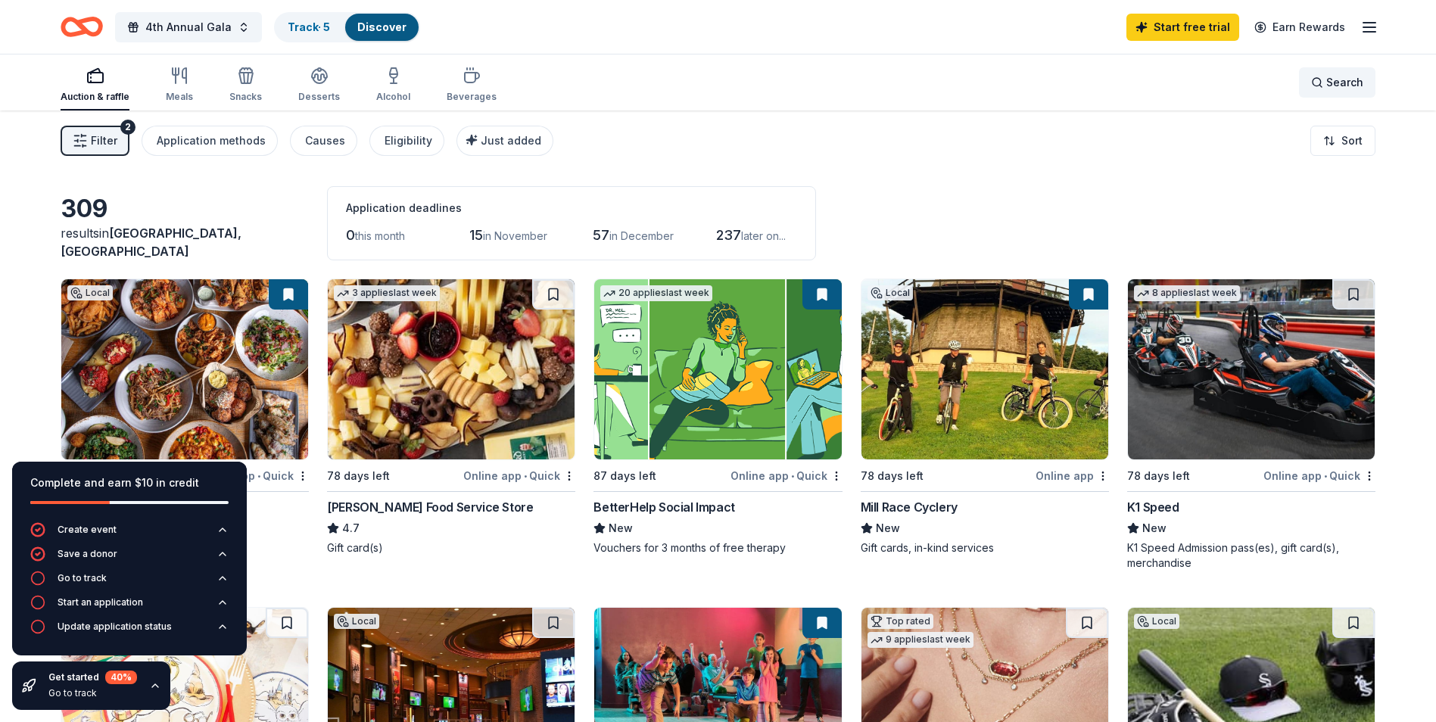
click at [1327, 83] on div "Search" at bounding box center [1337, 82] width 52 height 18
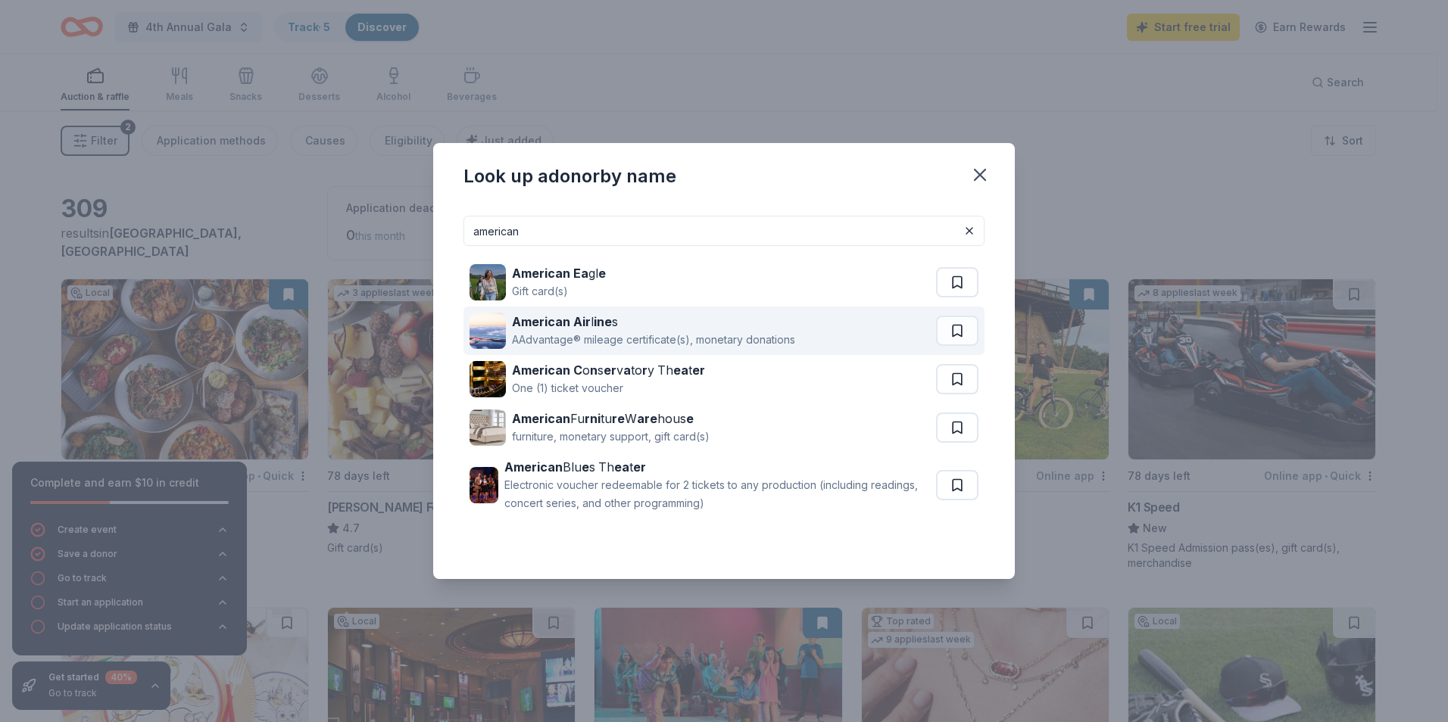
type input "american"
click at [676, 340] on div "AAdvantage® mileage certificate(s), monetary donations" at bounding box center [653, 340] width 283 height 18
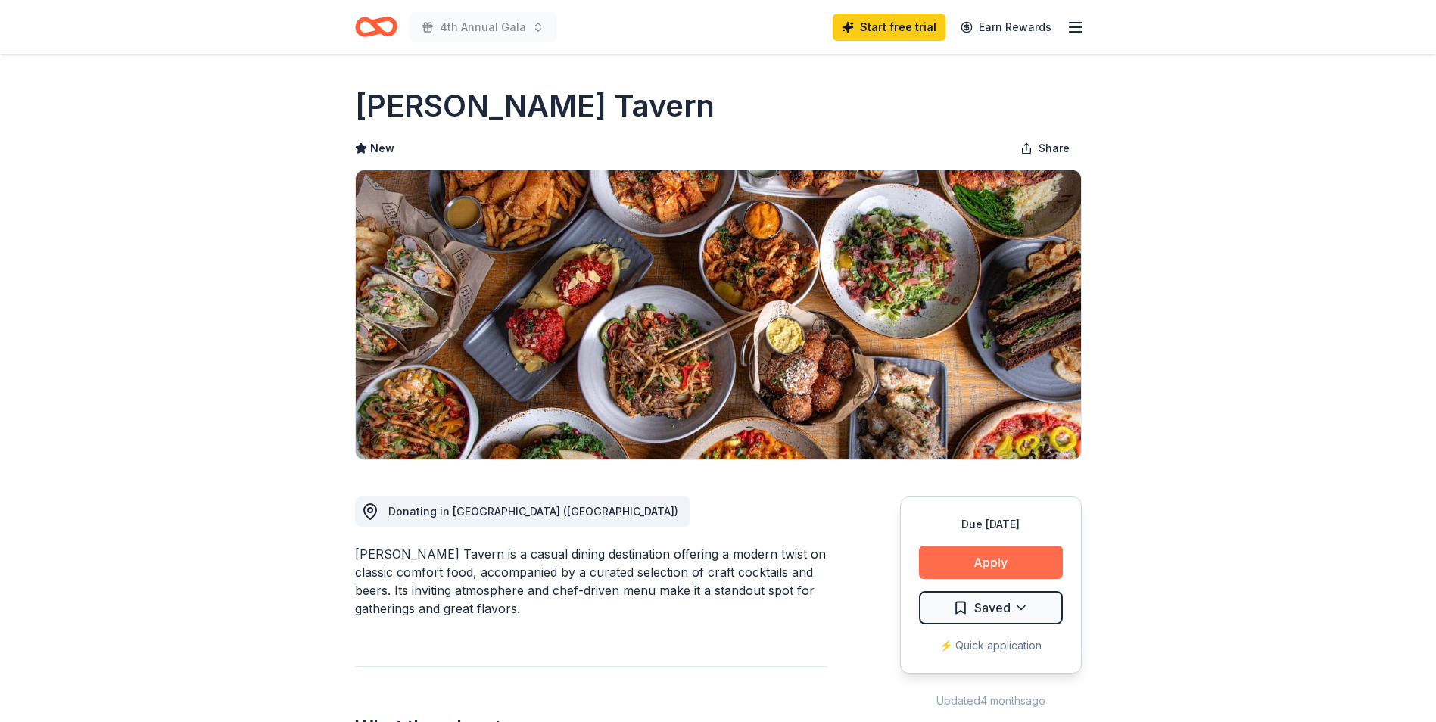
click at [986, 565] on button "Apply" at bounding box center [991, 562] width 144 height 33
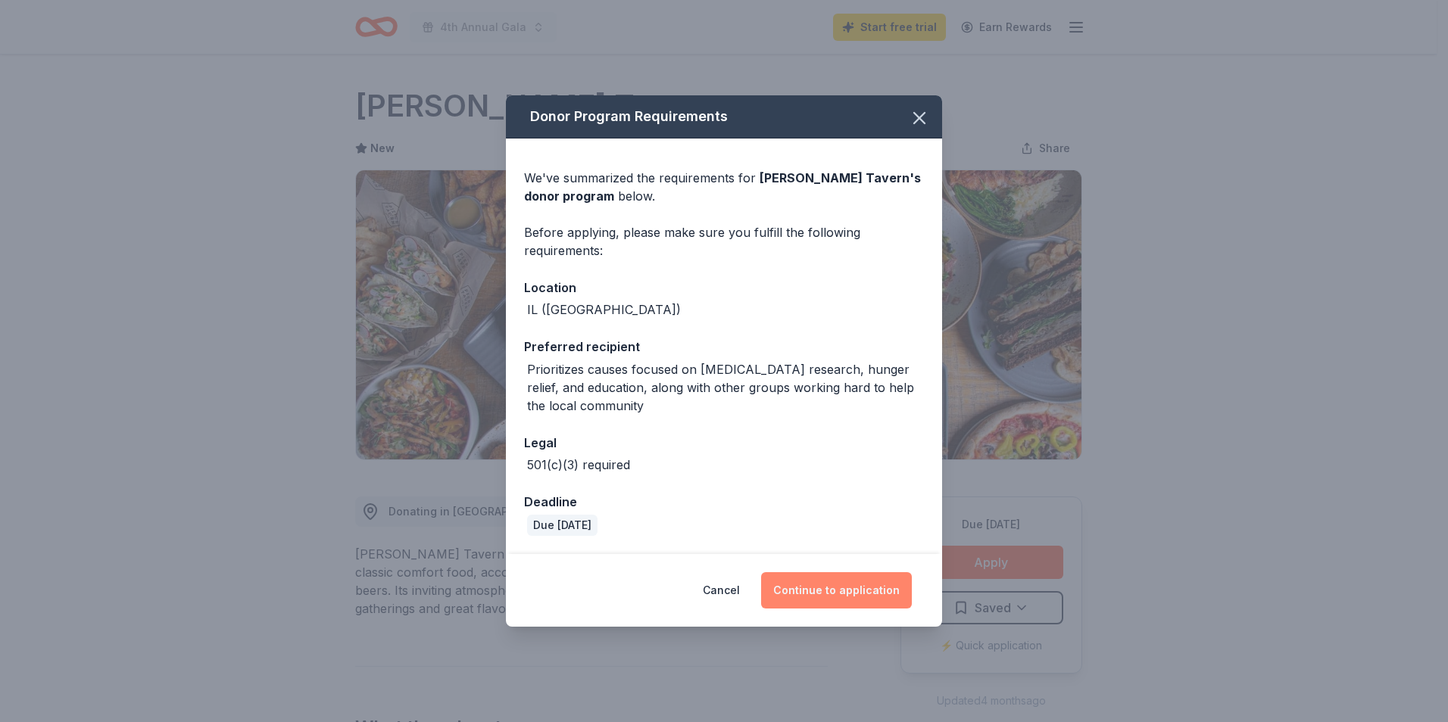
click at [837, 591] on button "Continue to application" at bounding box center [836, 590] width 151 height 36
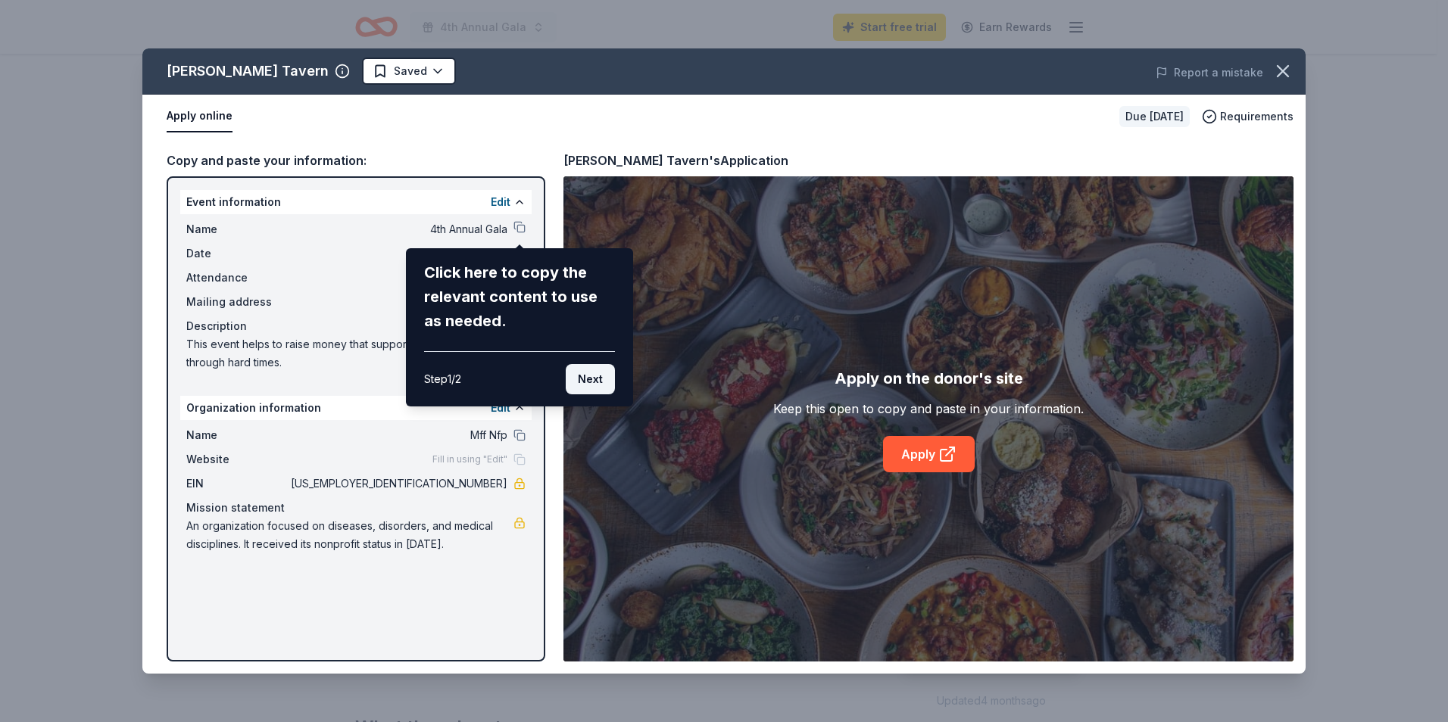
click at [591, 379] on button "Next" at bounding box center [590, 379] width 49 height 30
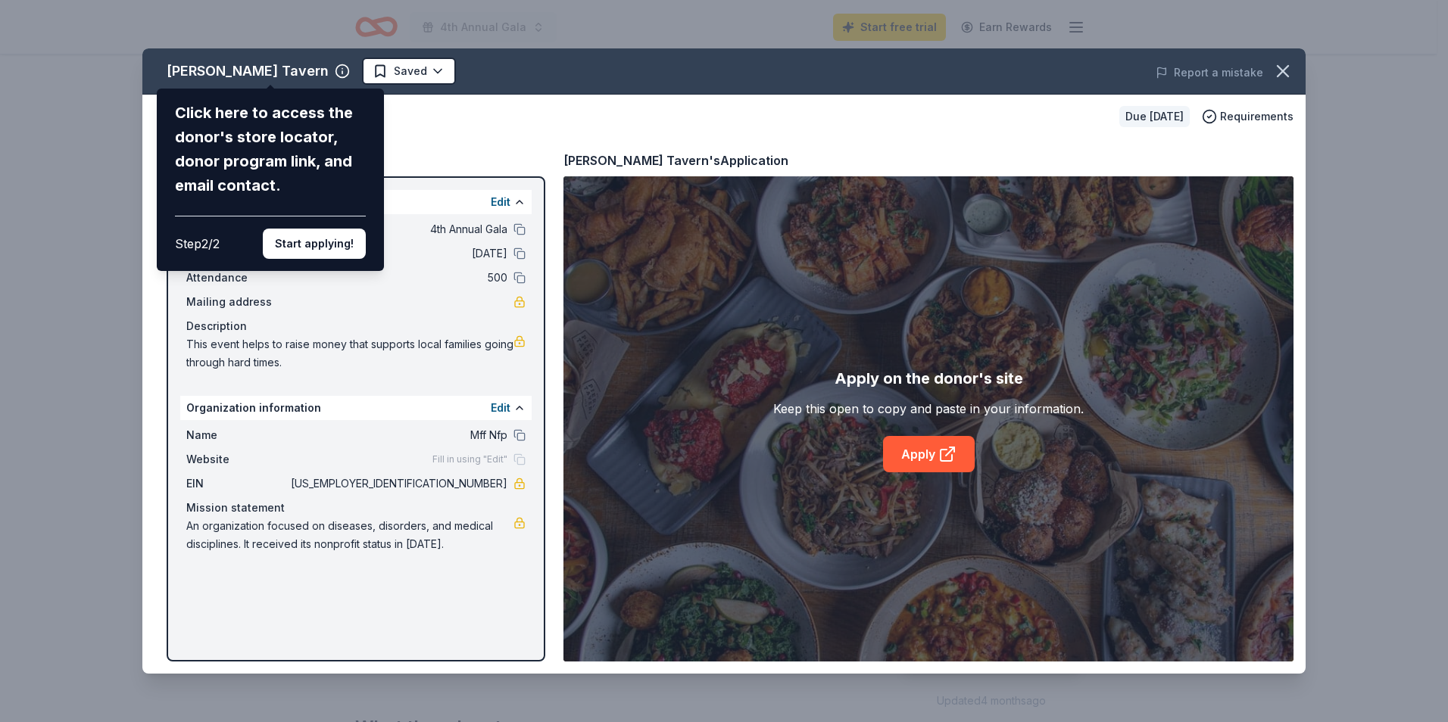
click at [451, 76] on div "Pierce Tavern Click here to access the donor's store locator, donor program lin…" at bounding box center [723, 360] width 1163 height 625
click at [323, 239] on button "Start applying!" at bounding box center [314, 244] width 103 height 30
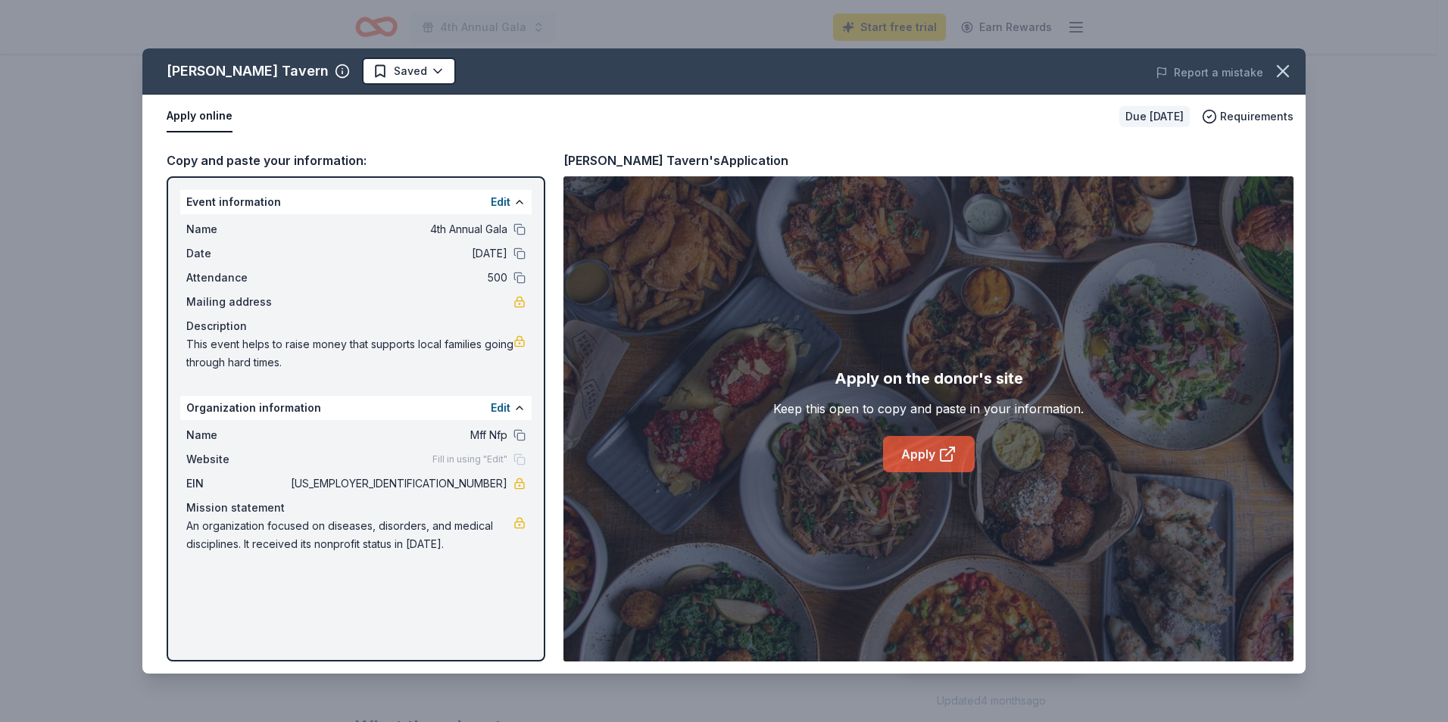
click at [931, 452] on link "Apply" at bounding box center [929, 454] width 92 height 36
click at [1286, 72] on icon "button" at bounding box center [1282, 71] width 21 height 21
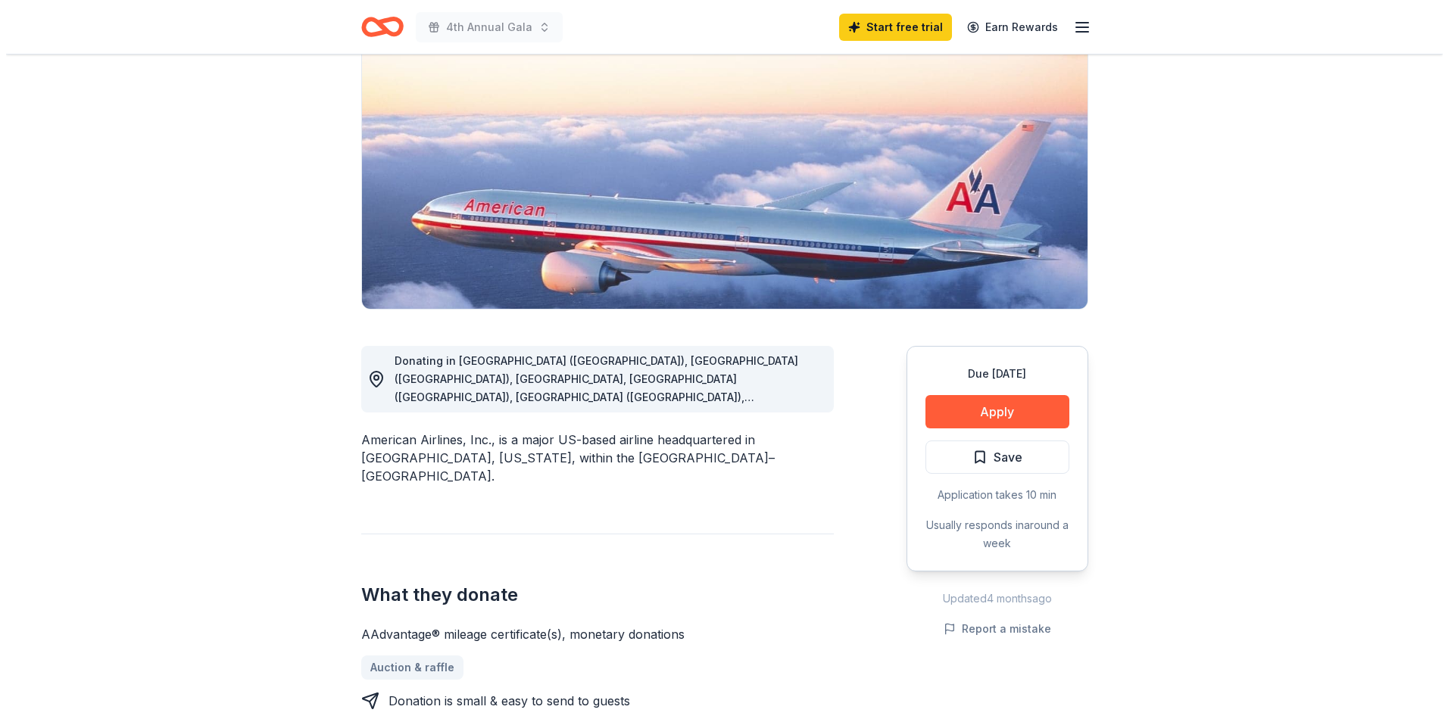
scroll to position [151, 0]
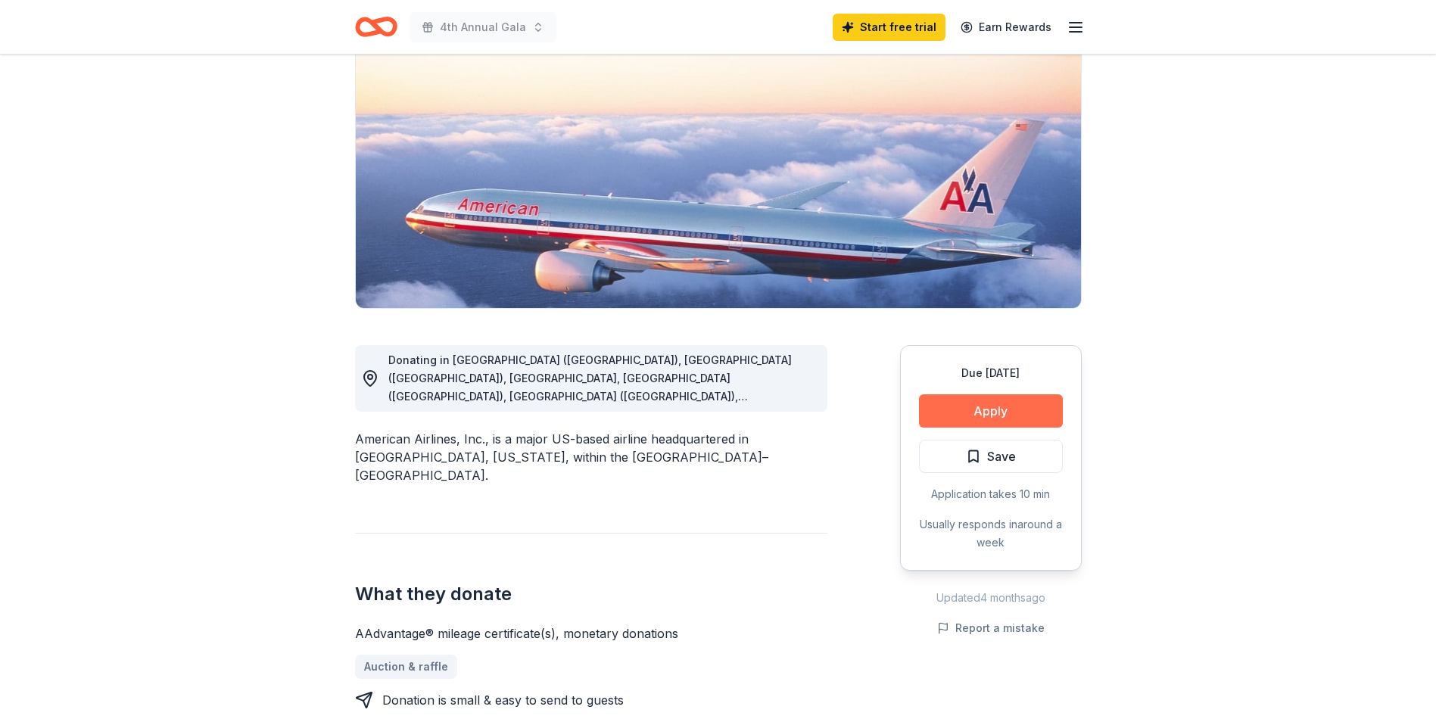
click at [992, 410] on button "Apply" at bounding box center [991, 410] width 144 height 33
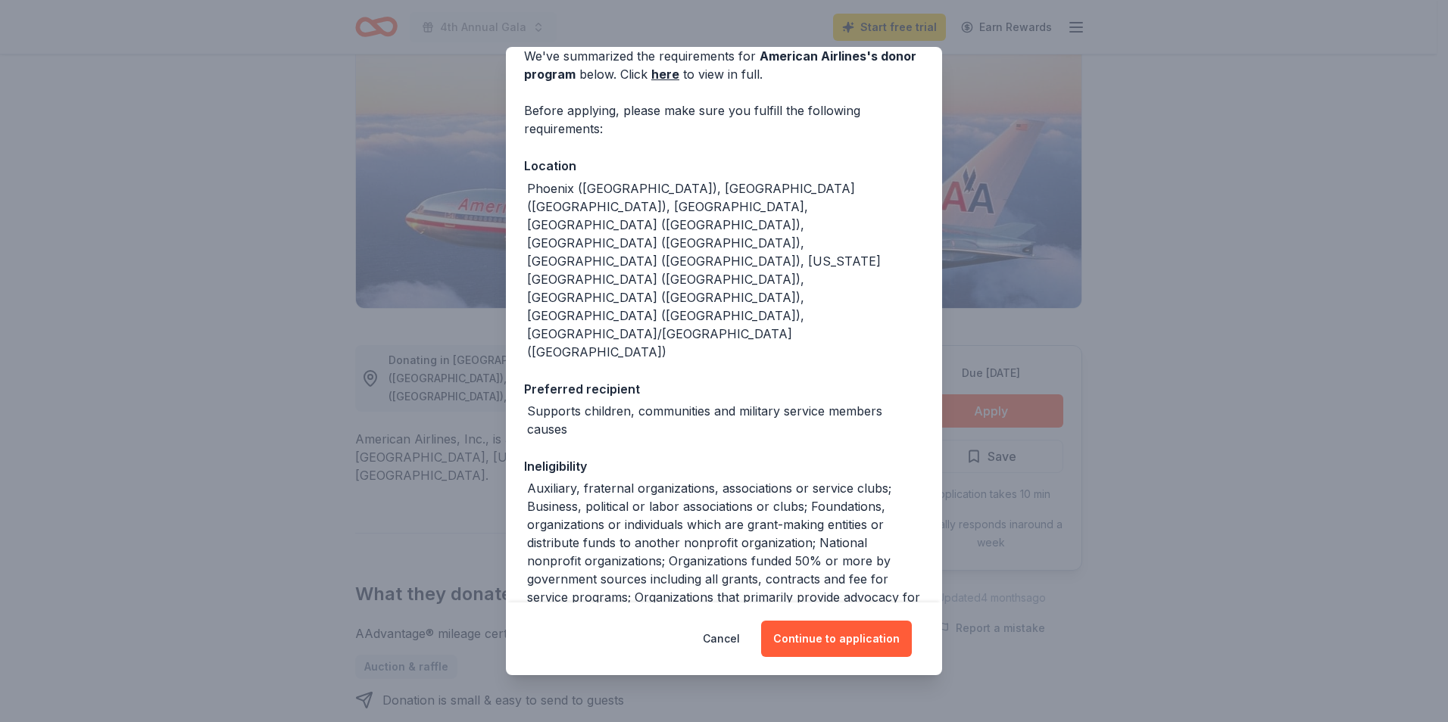
scroll to position [235, 0]
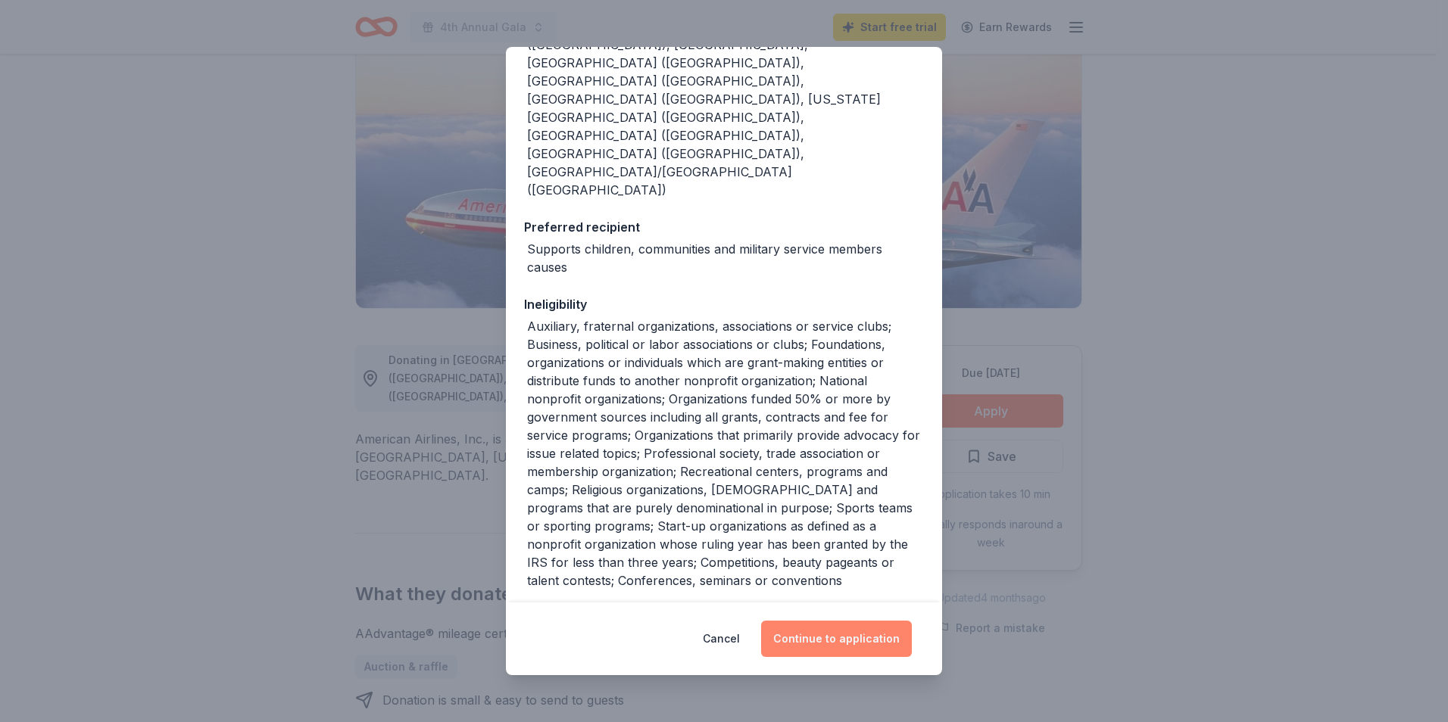
click at [823, 636] on button "Continue to application" at bounding box center [836, 639] width 151 height 36
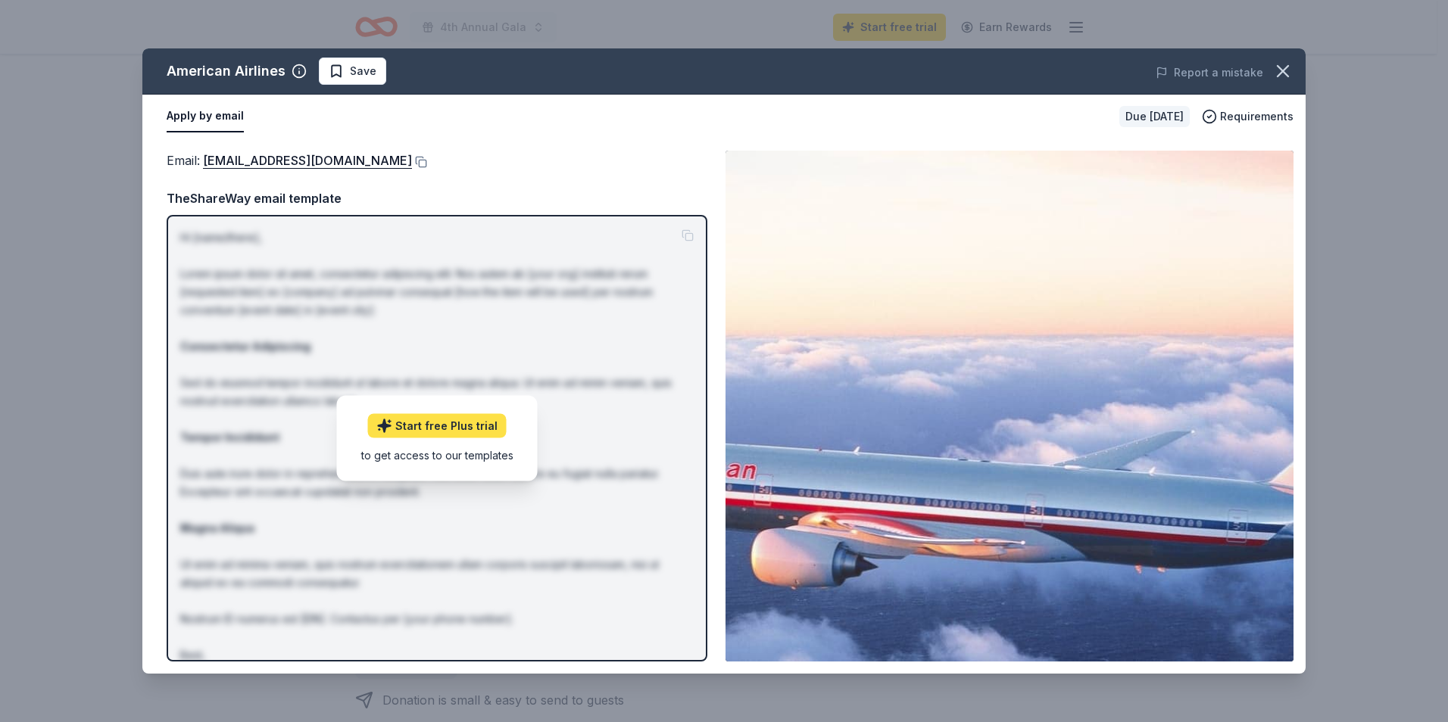
click at [444, 427] on link "Start free Plus trial" at bounding box center [437, 425] width 139 height 24
